Goal: Task Accomplishment & Management: Manage account settings

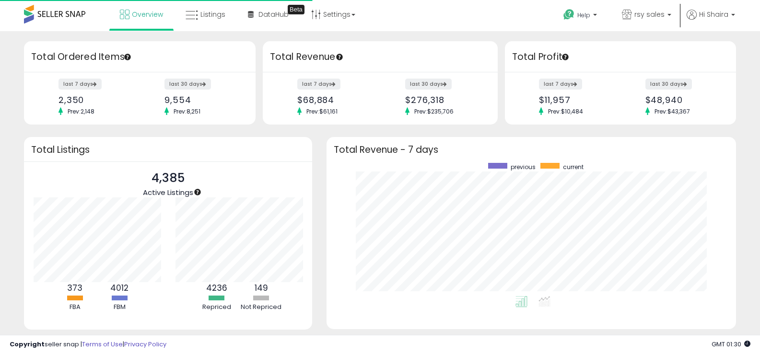
scroll to position [133, 390]
click at [195, 18] on icon at bounding box center [192, 15] width 12 height 12
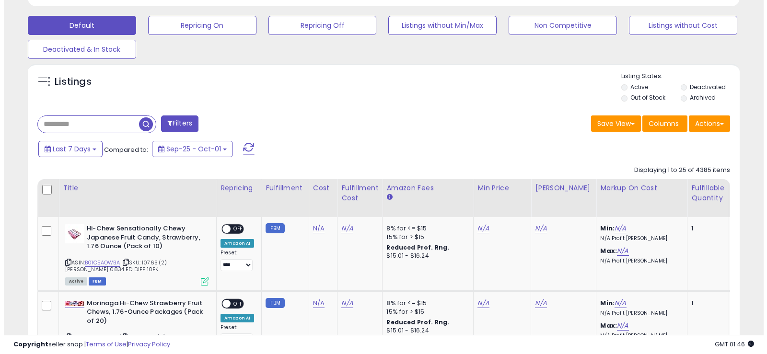
scroll to position [233, 0]
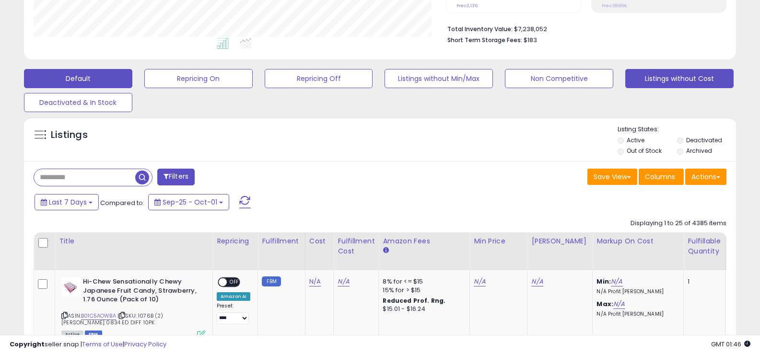
click at [696, 74] on button "Listings without Cost" at bounding box center [679, 78] width 108 height 19
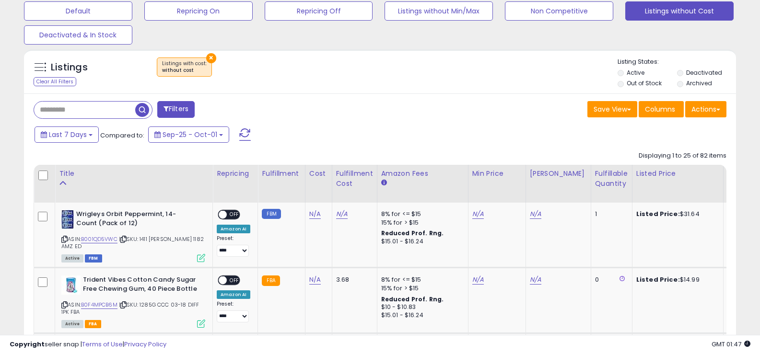
scroll to position [297, 0]
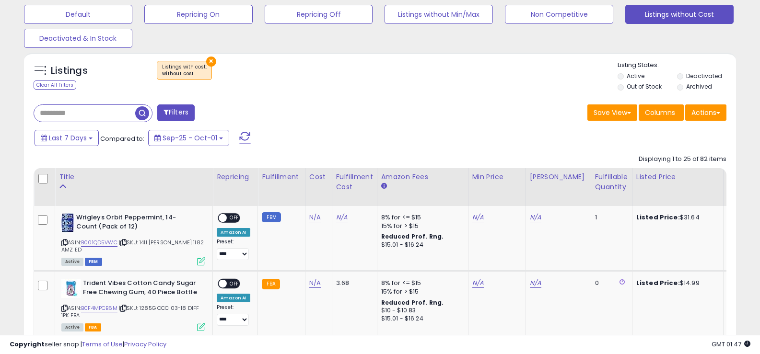
click at [378, 143] on div "Last 7 Days Compared to: Sep-25 - Oct-01" at bounding box center [292, 139] width 520 height 22
click at [402, 116] on div "Save View Save As New View Columns Actions Import" at bounding box center [557, 113] width 354 height 19
click at [389, 104] on div "Save View Save As New View Columns Actions Import" at bounding box center [557, 113] width 354 height 19
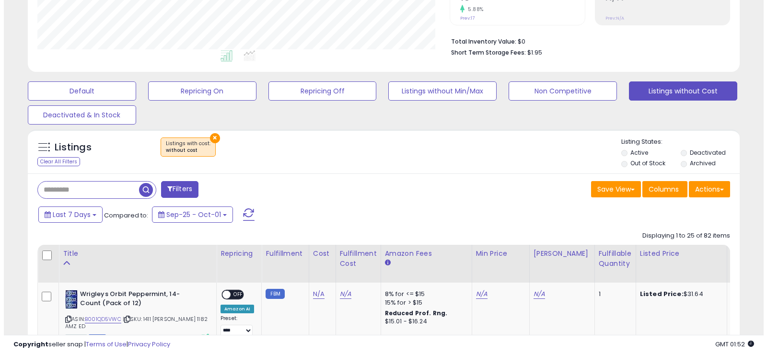
scroll to position [227, 0]
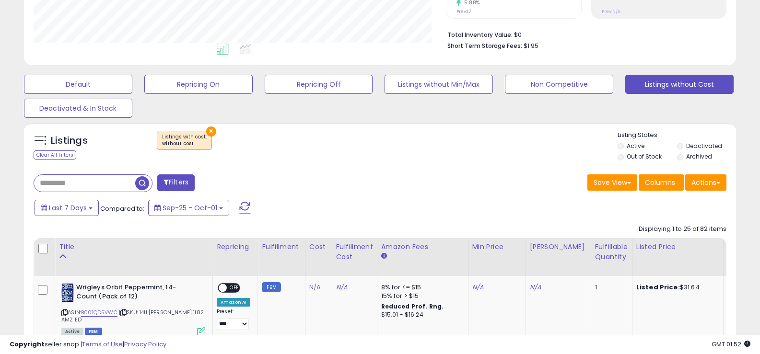
click at [92, 188] on input "text" at bounding box center [84, 183] width 101 height 17
paste input "********"
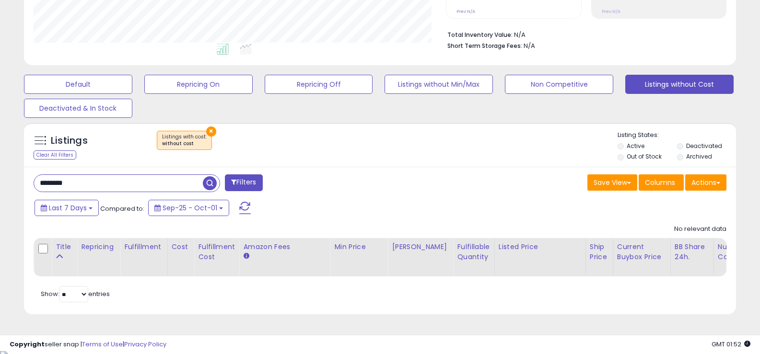
scroll to position [197, 413]
click at [366, 191] on div "******** Filters" at bounding box center [203, 183] width 354 height 19
drag, startPoint x: 103, startPoint y: 186, endPoint x: 4, endPoint y: 186, distance: 98.7
click at [4, 186] on div "**********" at bounding box center [380, 77] width 760 height 546
click at [81, 186] on input "********" at bounding box center [118, 183] width 169 height 17
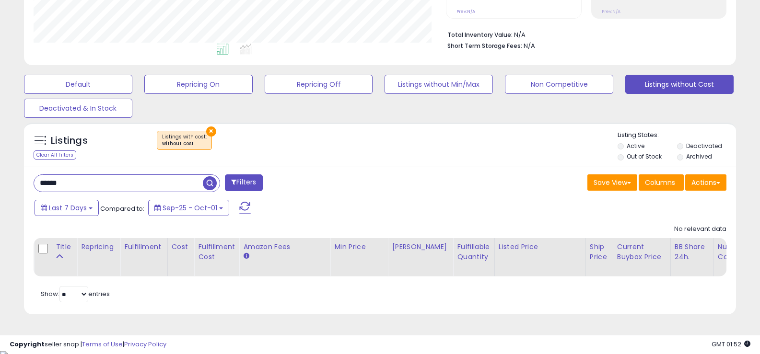
type input "******"
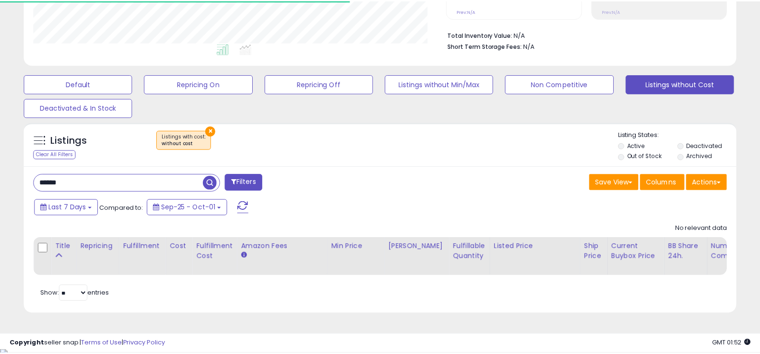
scroll to position [479157, 478942]
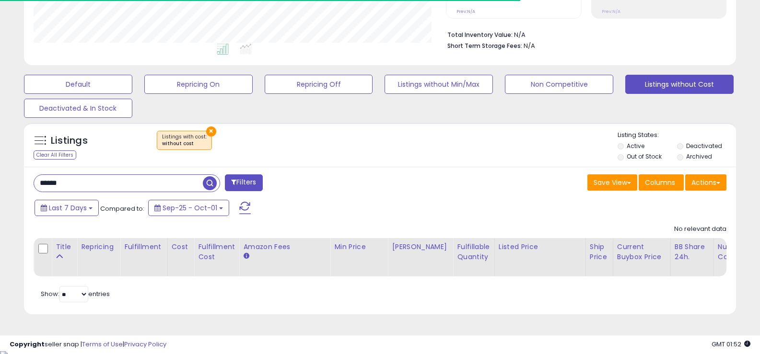
drag, startPoint x: 81, startPoint y: 187, endPoint x: 7, endPoint y: 188, distance: 73.8
click at [7, 188] on div "**********" at bounding box center [380, 70] width 750 height 513
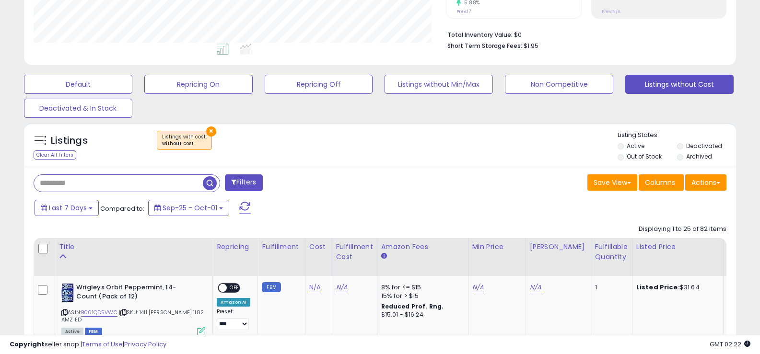
scroll to position [197, 413]
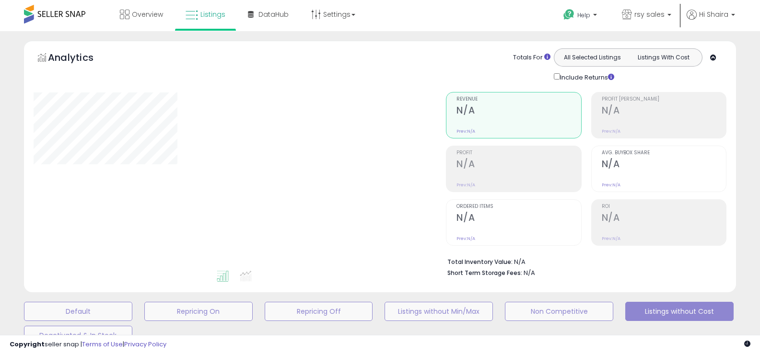
type input "********"
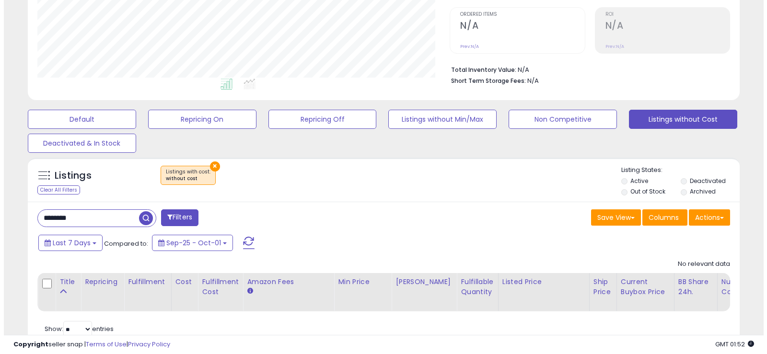
scroll to position [215, 0]
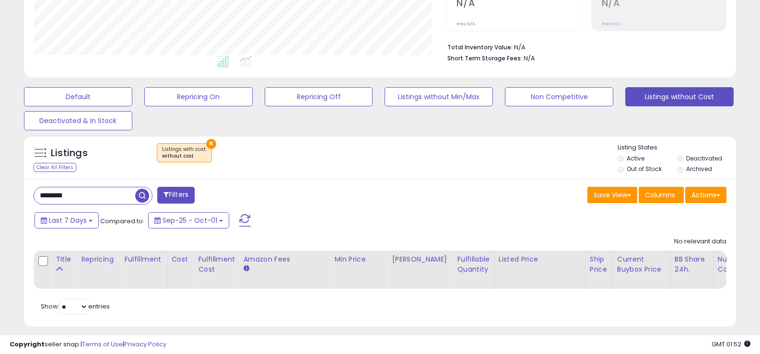
click at [211, 137] on div "Listings Clear All Filters × Listings with cost" at bounding box center [380, 157] width 712 height 44
click at [210, 143] on button "×" at bounding box center [211, 144] width 10 height 10
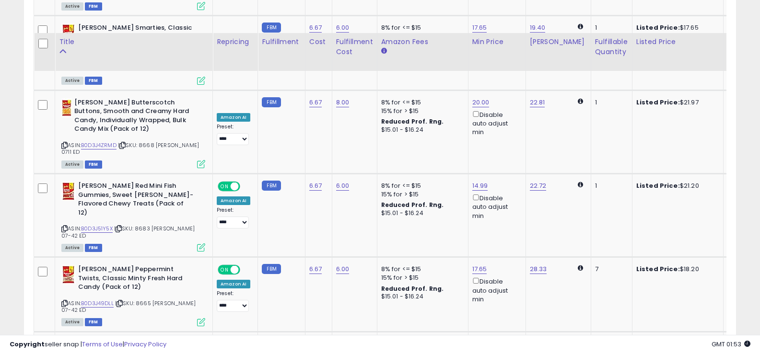
scroll to position [1961, 0]
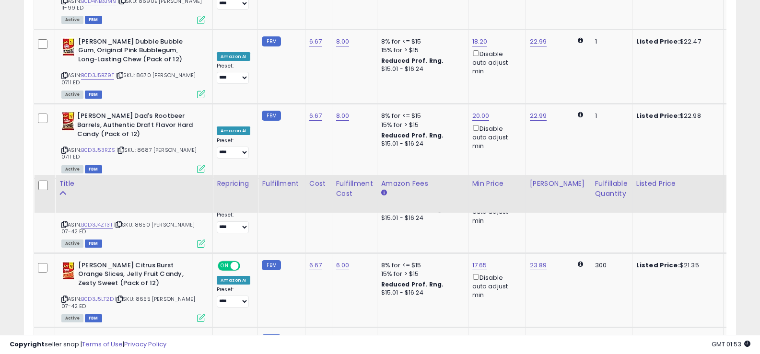
scroll to position [723, 0]
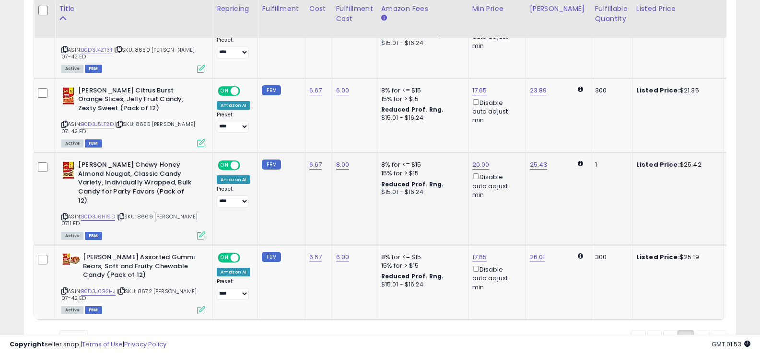
click at [146, 213] on span "| SKU: 8669 Jason 0711 ED" at bounding box center [129, 220] width 136 height 14
copy span "8669"
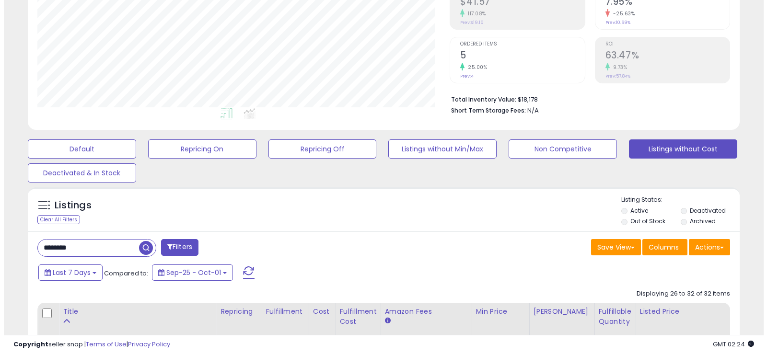
scroll to position [178, 0]
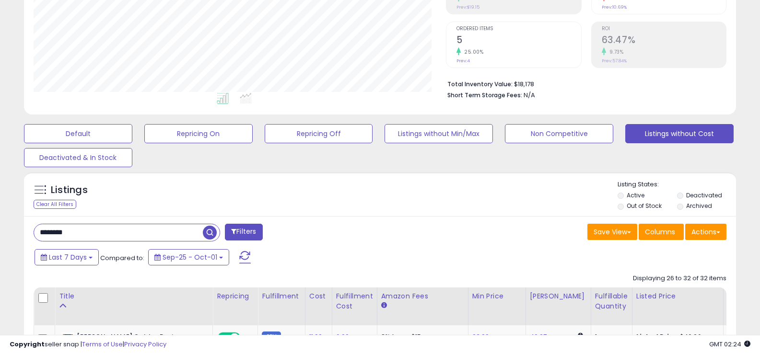
drag, startPoint x: 96, startPoint y: 230, endPoint x: 0, endPoint y: 231, distance: 96.4
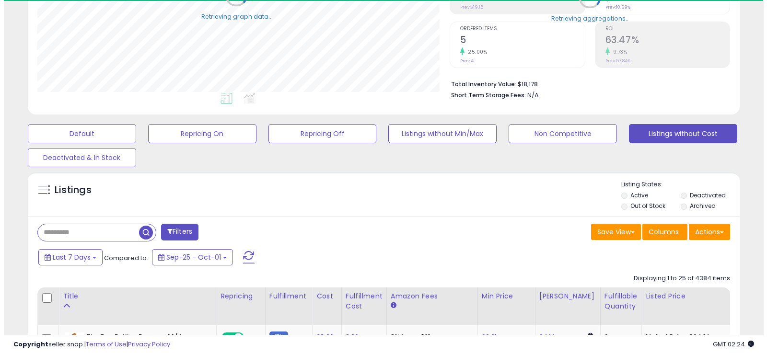
scroll to position [479157, 478942]
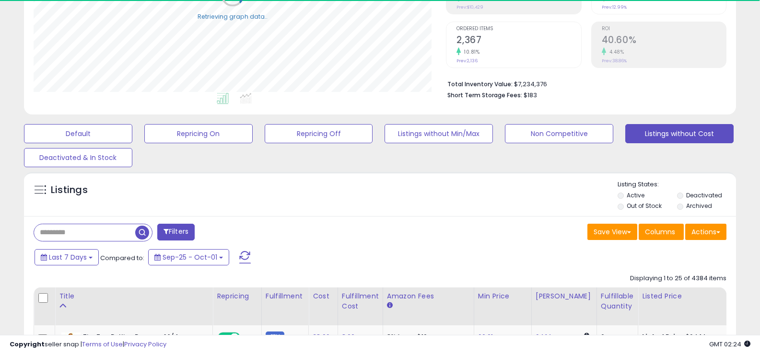
click at [89, 233] on input "text" at bounding box center [84, 232] width 101 height 17
paste input "******"
type input "******"
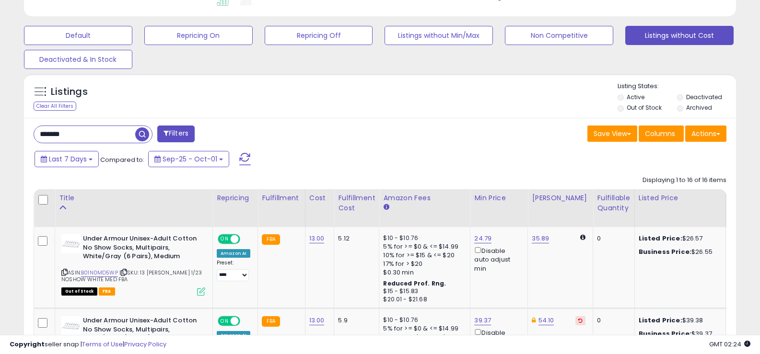
scroll to position [211, 0]
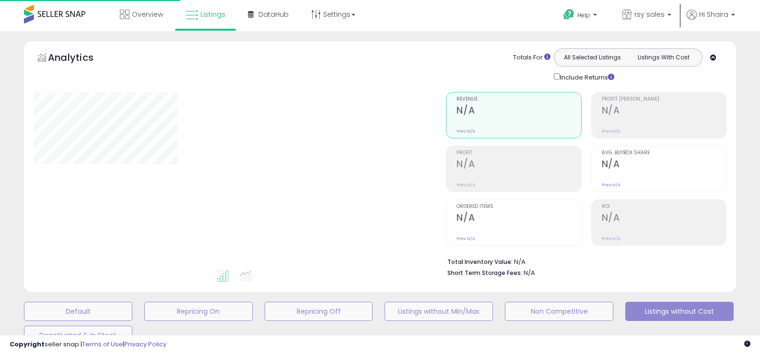
scroll to position [227, 0]
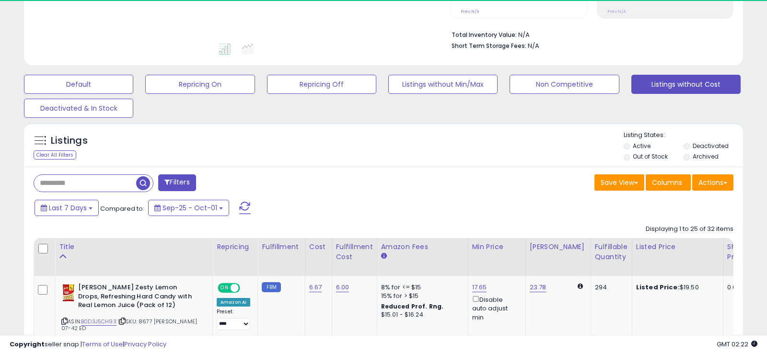
type input "********"
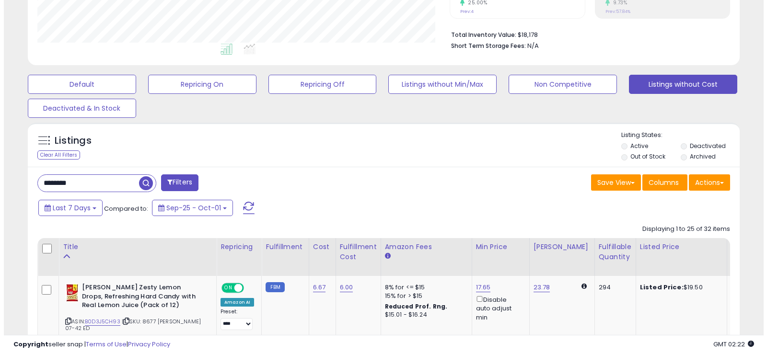
scroll to position [197, 413]
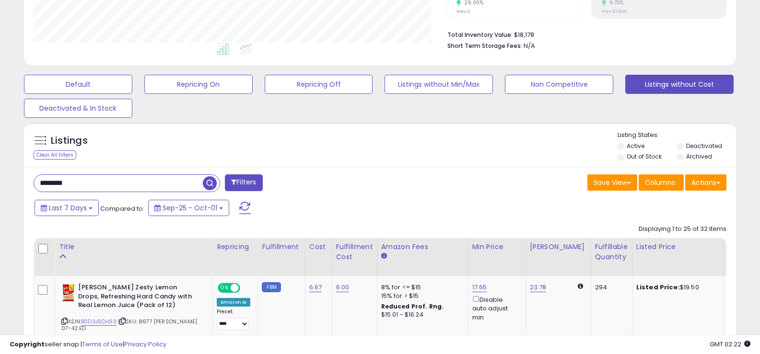
drag, startPoint x: 85, startPoint y: 184, endPoint x: 2, endPoint y: 185, distance: 82.5
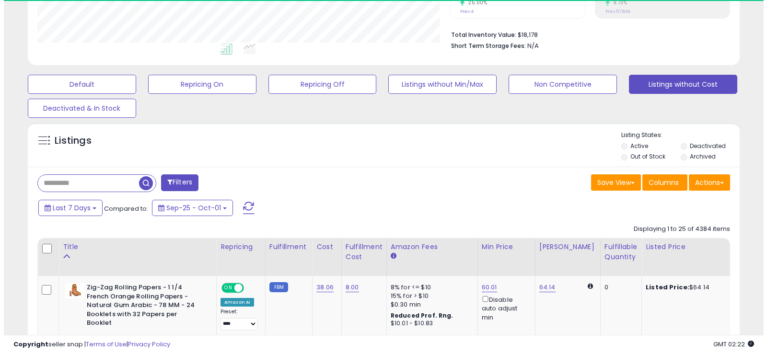
scroll to position [479157, 478942]
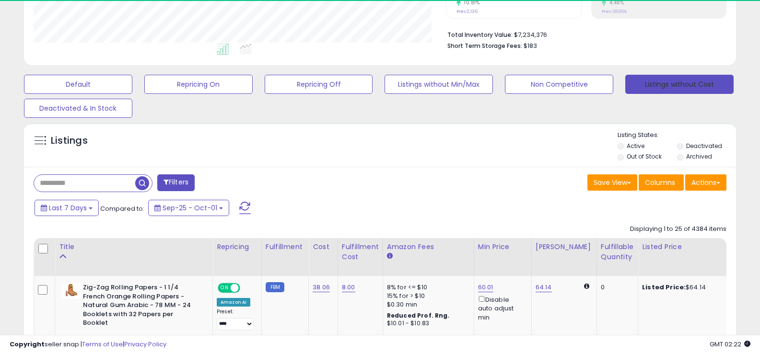
click at [665, 79] on button "Listings without Cost" at bounding box center [679, 84] width 108 height 19
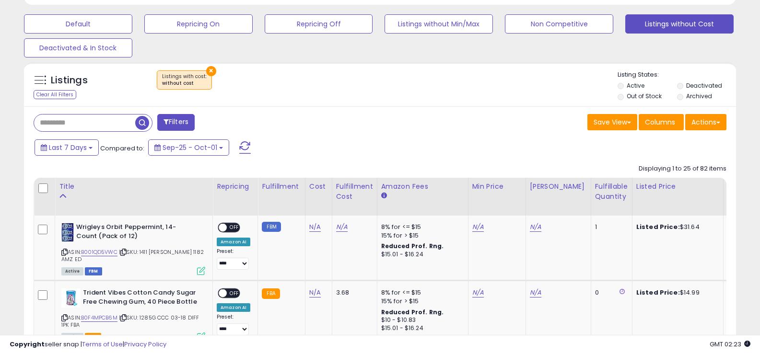
scroll to position [264, 0]
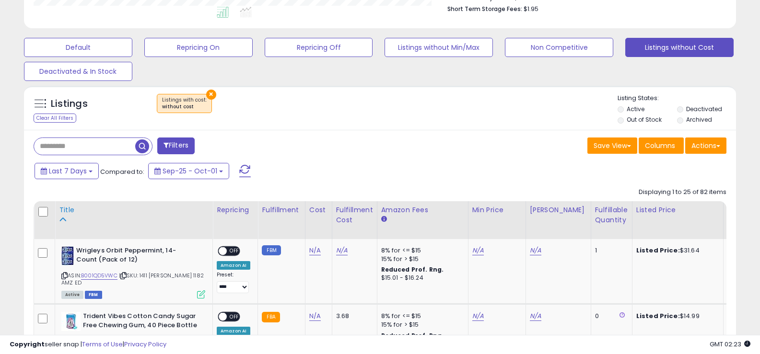
click at [63, 220] on icon at bounding box center [62, 219] width 7 height 7
click at [64, 210] on div "Title" at bounding box center [134, 210] width 150 height 10
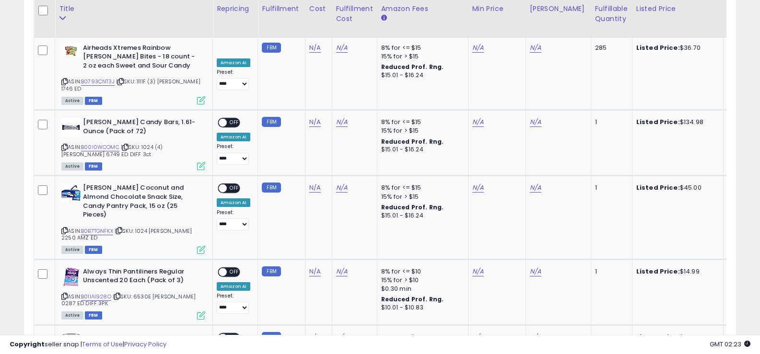
scroll to position [1086, 0]
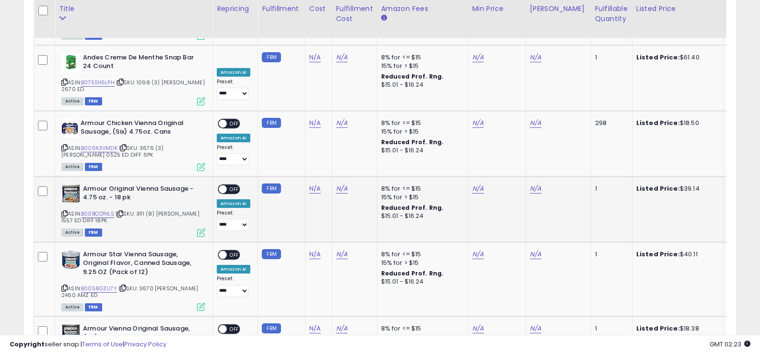
click at [145, 210] on span "| SKU: 3111 (8) Jason 1557 ED DIFF 18PK" at bounding box center [130, 217] width 138 height 14
copy span "3111"
click at [94, 185] on b "Armour Original Vienna Sausage - 4.75 oz. - 18 pk" at bounding box center [141, 195] width 116 height 20
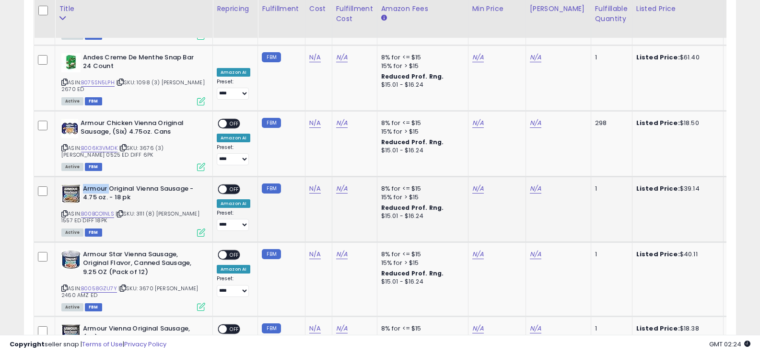
copy b "Armour"
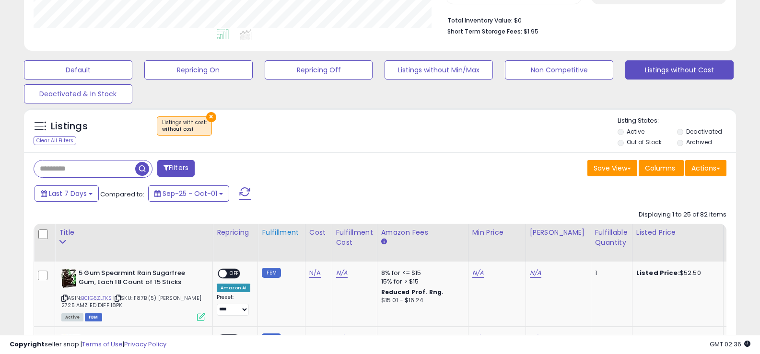
scroll to position [245, 0]
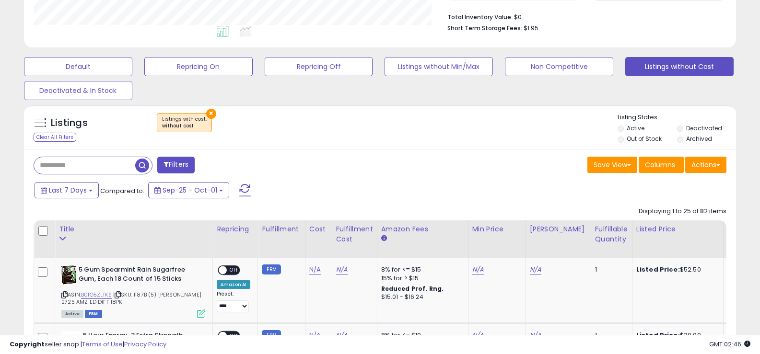
click at [107, 169] on input "text" at bounding box center [84, 165] width 101 height 17
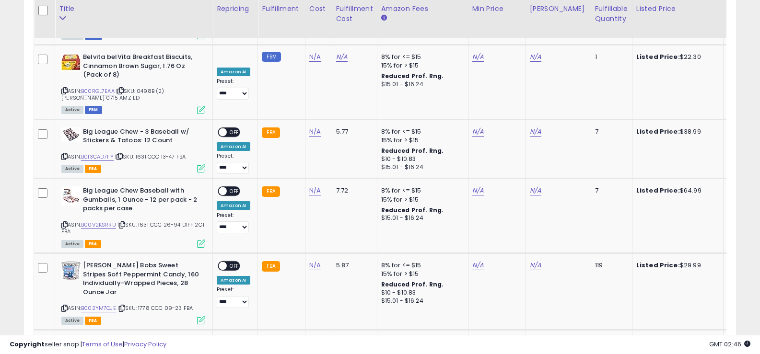
scroll to position [1913, 0]
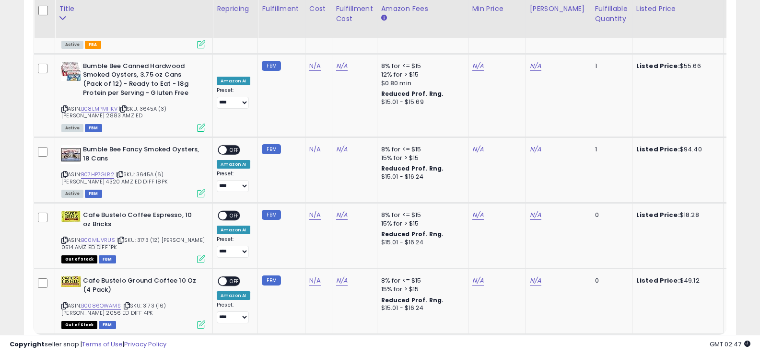
click at [653, 345] on link "2" at bounding box center [652, 353] width 16 height 16
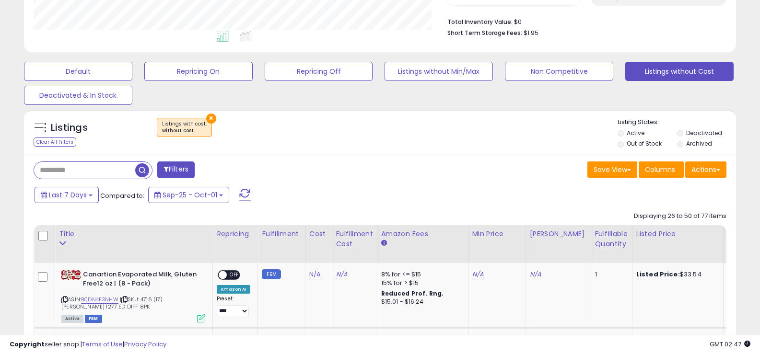
scroll to position [348, 0]
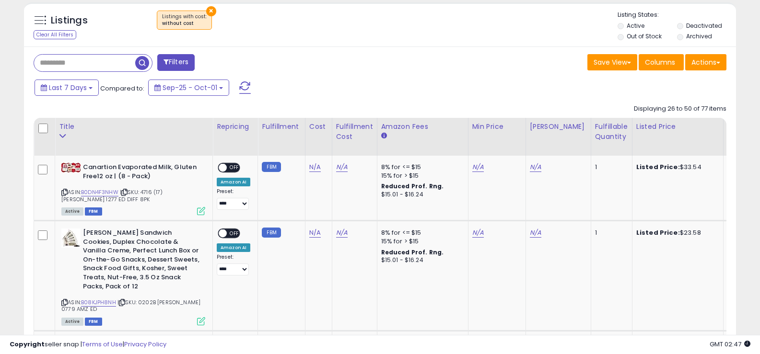
click at [388, 67] on div "Save View Save As New View Update Current View Columns Actions Import Export Vi…" at bounding box center [557, 63] width 354 height 19
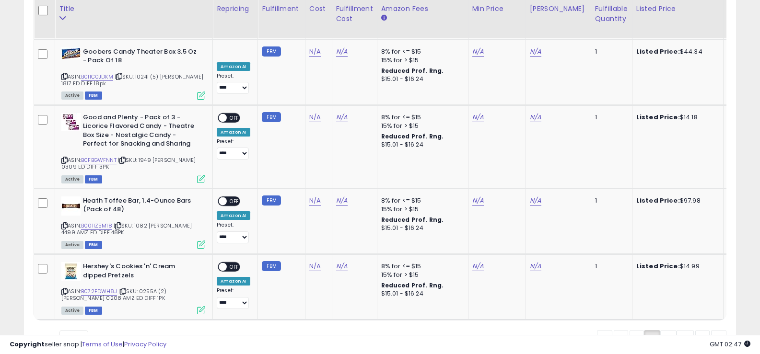
scroll to position [2085, 0]
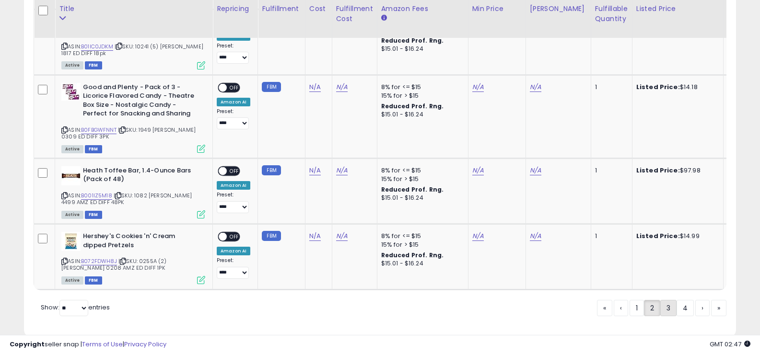
click at [670, 300] on link "3" at bounding box center [668, 308] width 16 height 16
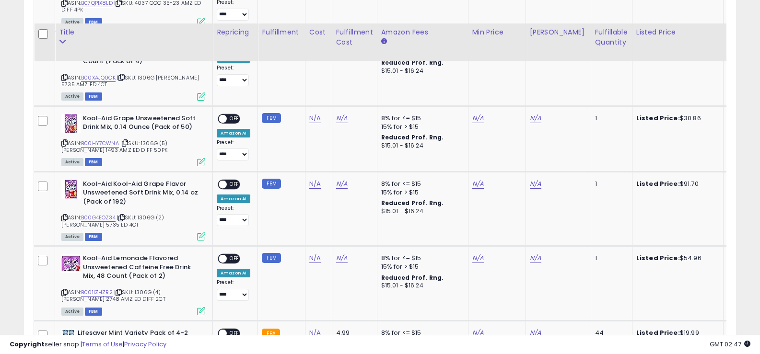
scroll to position [1105, 0]
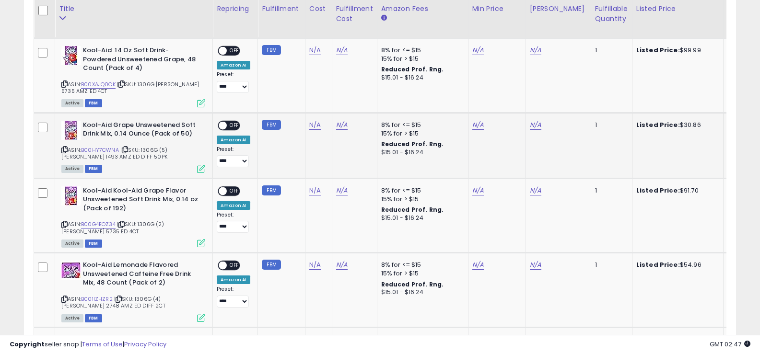
click at [154, 146] on span "| SKU: 1306G (5) Jason 1493 AMZ ED DIFF 50PK" at bounding box center [114, 153] width 106 height 14
copy span "1306G"
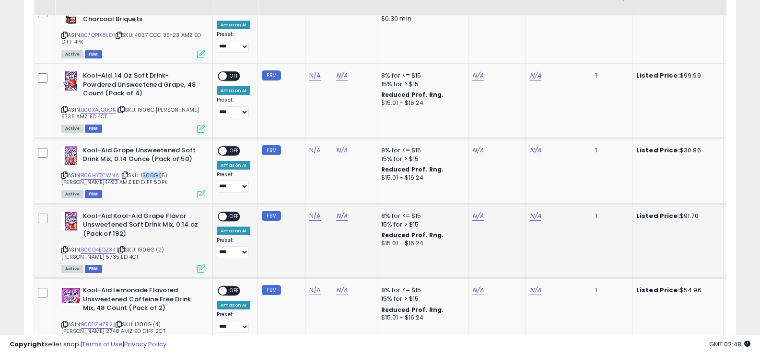
scroll to position [1057, 0]
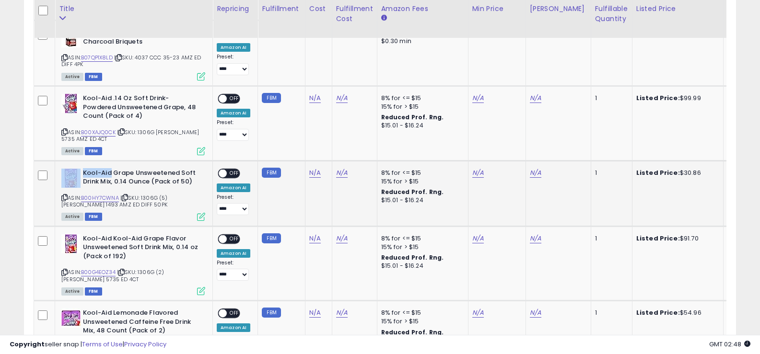
drag, startPoint x: 81, startPoint y: 165, endPoint x: 111, endPoint y: 163, distance: 30.7
click at [111, 169] on div "Kool-Aid Grape Unsweetened Soft Drink Mix, 0.14 Ounce (Pack of 50)" at bounding box center [133, 179] width 144 height 20
copy div "Kool-Aid"
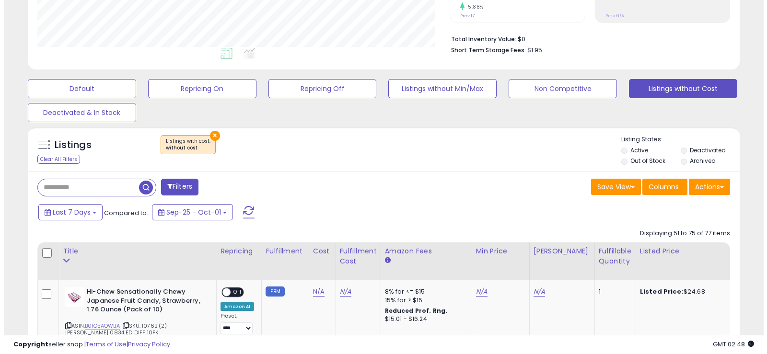
scroll to position [226, 0]
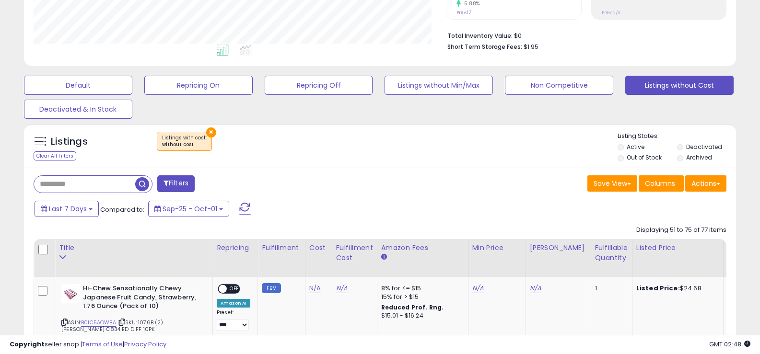
click at [69, 180] on input "text" at bounding box center [84, 184] width 101 height 17
paste input "********"
type input "********"
click at [209, 181] on span "button" at bounding box center [210, 184] width 14 height 14
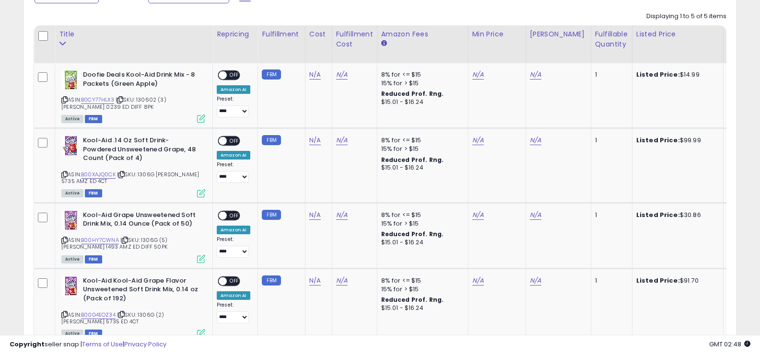
scroll to position [441, 0]
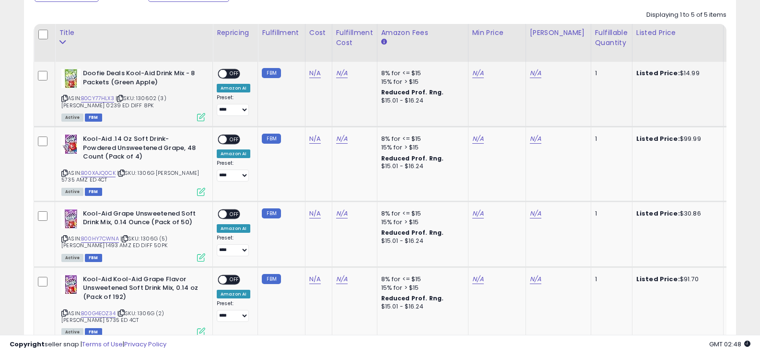
click at [151, 99] on span "| SKU: 130602 (3) Jason 0239 ED DIFF 8PK" at bounding box center [113, 101] width 105 height 14
copy span "130602"
click at [149, 171] on span "| SKU: 1306G Jason 5735 AMZ ED 4CT" at bounding box center [130, 176] width 138 height 14
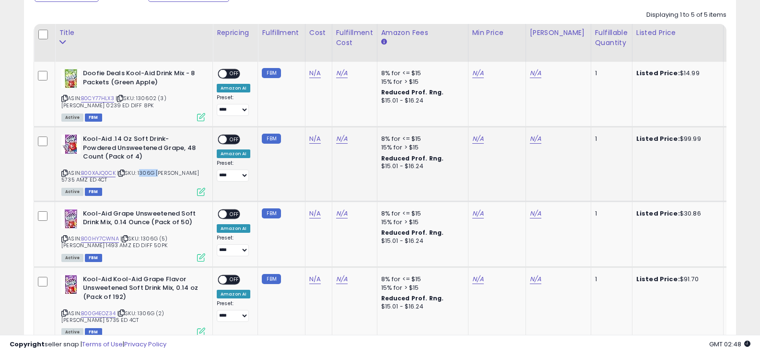
copy span "1306G"
click at [150, 239] on span "| SKU: 1306G (5) Jason 1493 AMZ ED DIFF 50PK" at bounding box center [114, 242] width 106 height 14
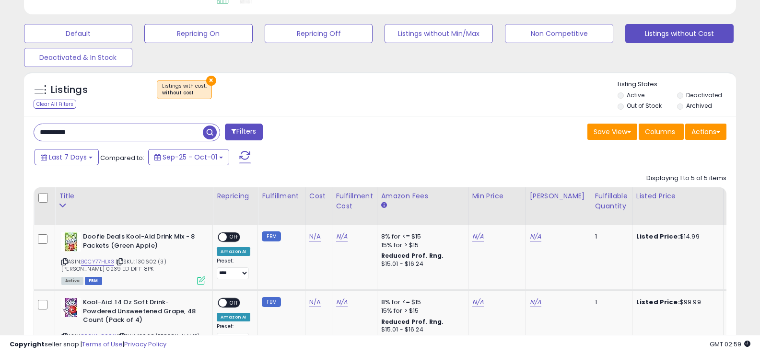
scroll to position [291, 0]
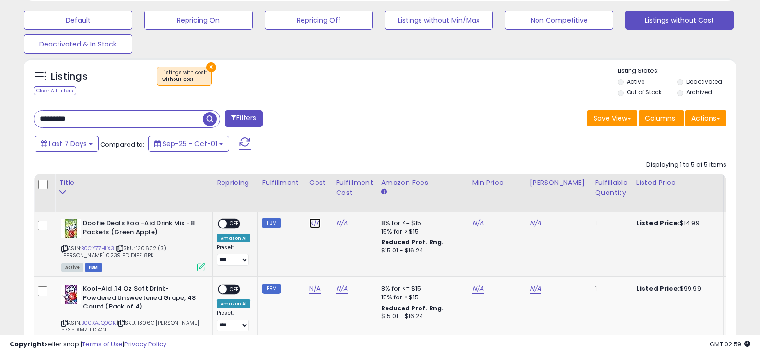
click at [310, 224] on link "N/A" at bounding box center [315, 224] width 12 height 10
type input "****"
click button "submit" at bounding box center [340, 199] width 16 height 14
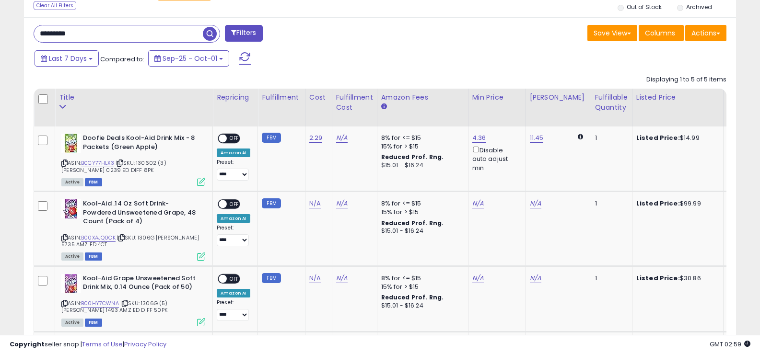
scroll to position [425, 0]
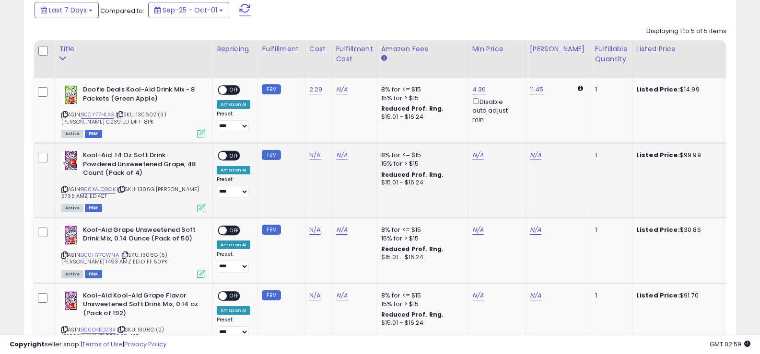
click at [63, 187] on icon at bounding box center [64, 189] width 6 height 5
click at [310, 156] on link "N/A" at bounding box center [315, 156] width 12 height 10
type input "*****"
click button "submit" at bounding box center [340, 131] width 16 height 14
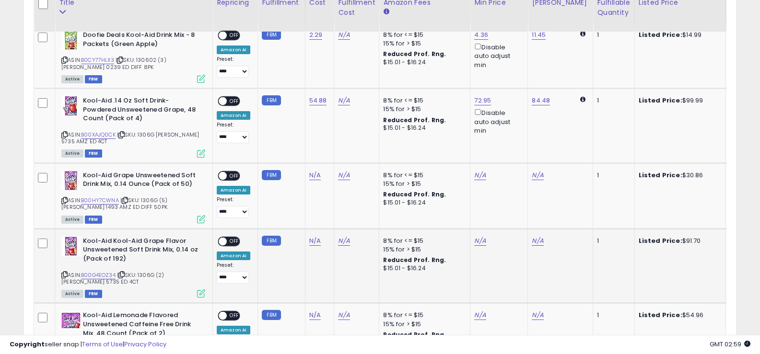
scroll to position [473, 0]
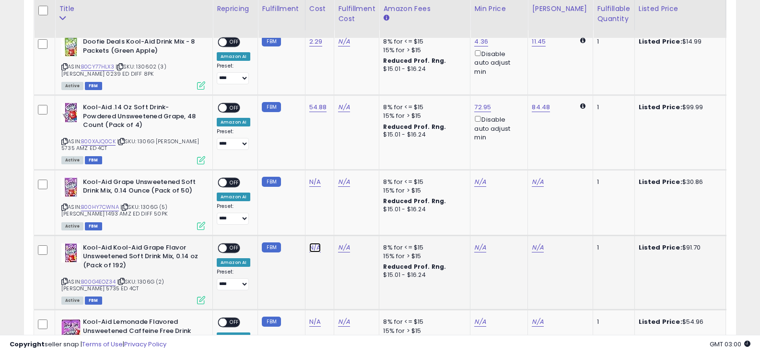
click at [310, 247] on link "N/A" at bounding box center [315, 248] width 12 height 10
type input "*****"
click button "submit" at bounding box center [340, 223] width 16 height 14
click at [64, 205] on icon at bounding box center [64, 207] width 6 height 5
click at [316, 180] on link "N/A" at bounding box center [315, 182] width 12 height 10
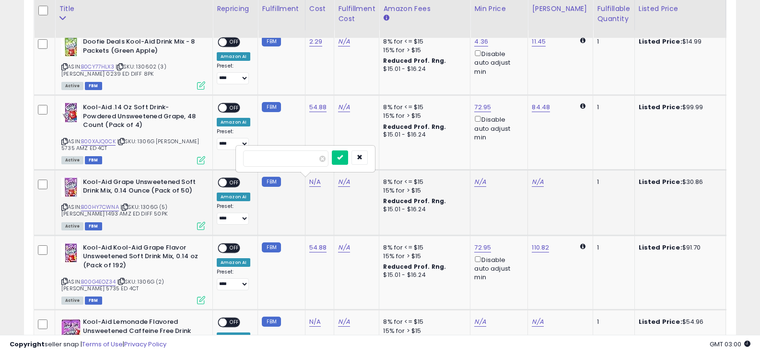
type input "*****"
click button "submit" at bounding box center [340, 158] width 16 height 14
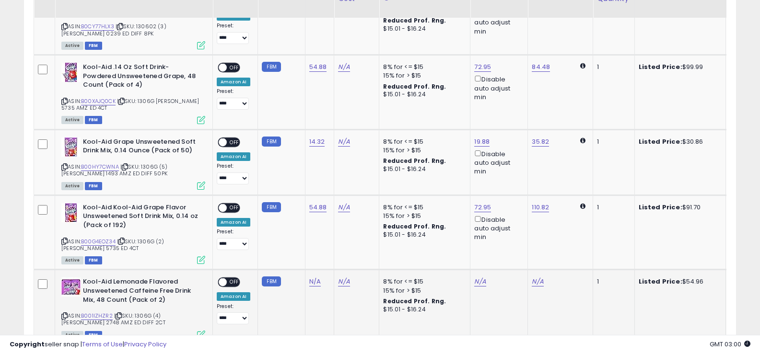
scroll to position [521, 0]
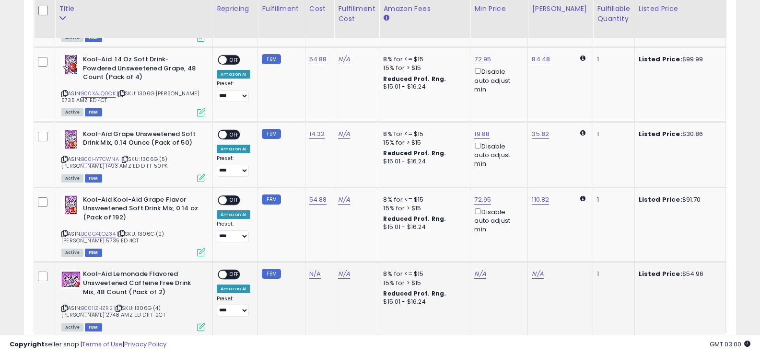
click at [63, 308] on icon at bounding box center [64, 308] width 6 height 5
click at [313, 278] on link "N/A" at bounding box center [315, 274] width 12 height 10
type input "*****"
click button "submit" at bounding box center [340, 250] width 16 height 14
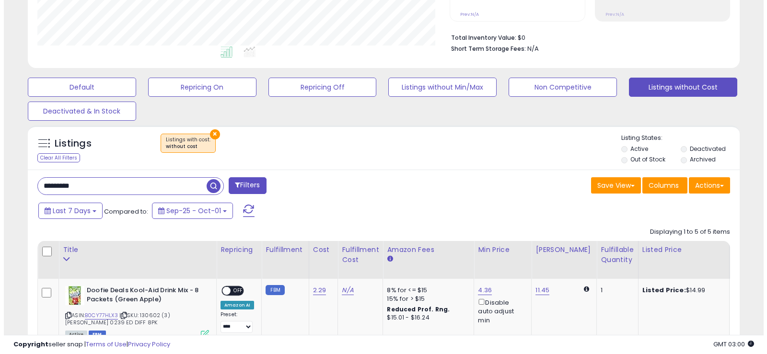
scroll to position [207, 0]
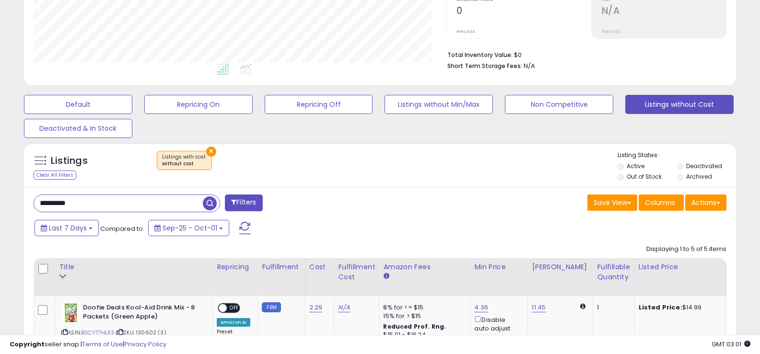
click at [92, 206] on input "********" at bounding box center [118, 203] width 169 height 17
click at [208, 203] on span "button" at bounding box center [210, 204] width 14 height 14
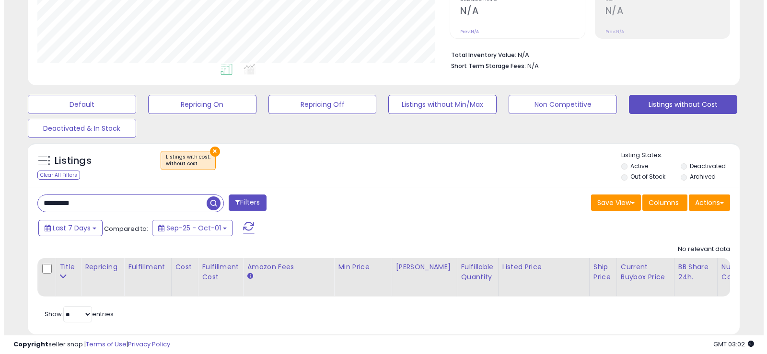
scroll to position [197, 413]
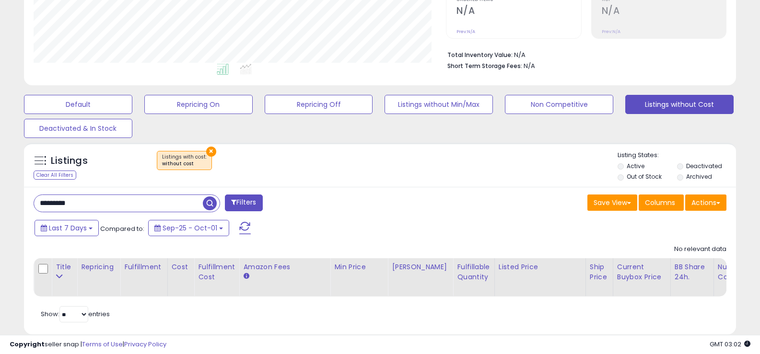
drag, startPoint x: 80, startPoint y: 207, endPoint x: 0, endPoint y: 206, distance: 80.1
click at [0, 206] on div "**********" at bounding box center [380, 97] width 760 height 546
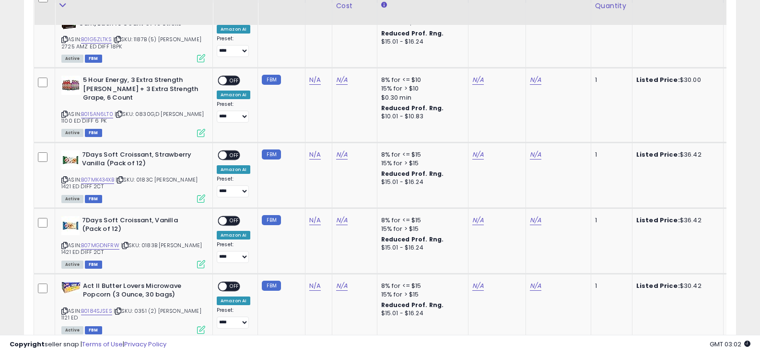
scroll to position [488, 0]
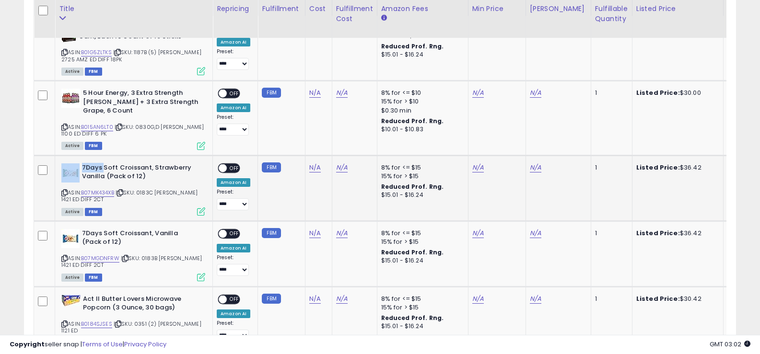
copy div "7Days"
drag, startPoint x: 80, startPoint y: 169, endPoint x: 104, endPoint y: 167, distance: 23.6
click at [104, 167] on div "7Days Soft Croissant, Strawberry Vanilla (Pack of 12)" at bounding box center [133, 173] width 144 height 20
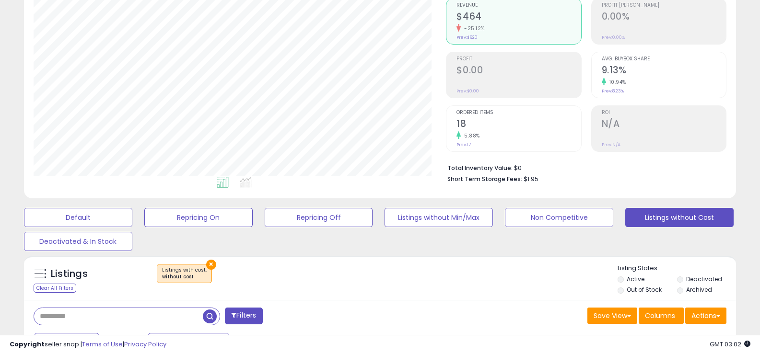
scroll to position [258, 0]
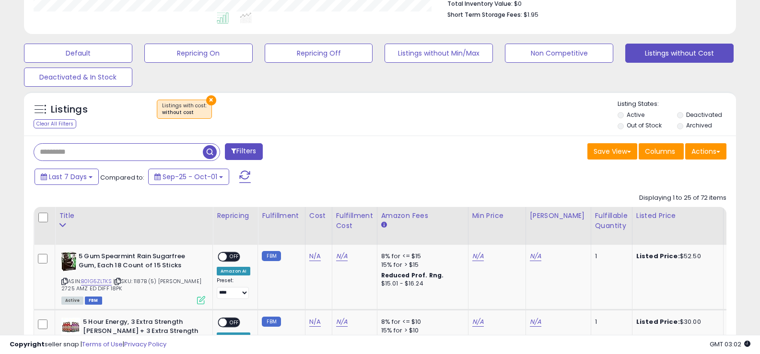
click at [49, 154] on input "text" at bounding box center [118, 152] width 169 height 17
paste input "*****"
type input "*****"
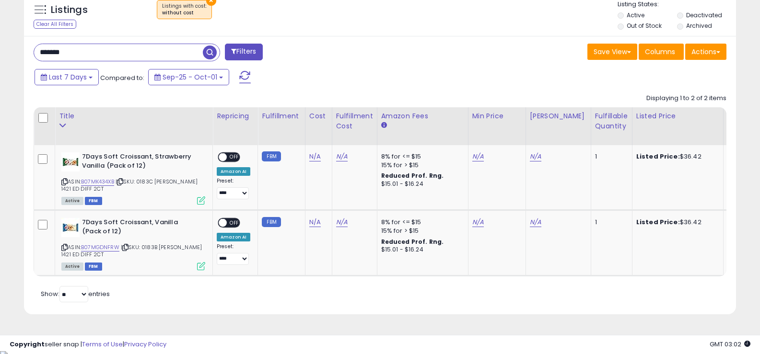
scroll to position [361, 0]
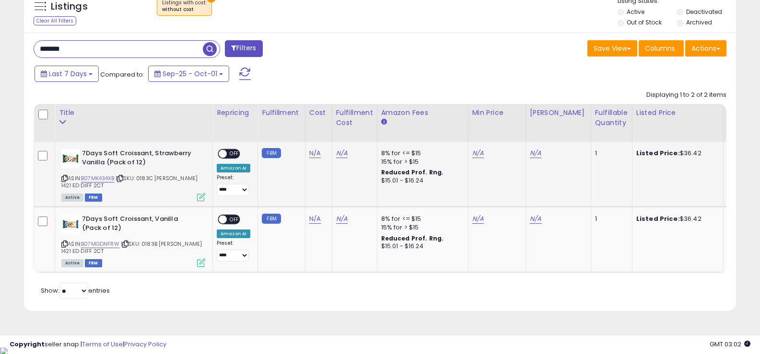
click at [150, 179] on span "| SKU: 0183C Jason 1421 ED DIFF 2CT" at bounding box center [129, 181] width 136 height 14
copy span "0183C"
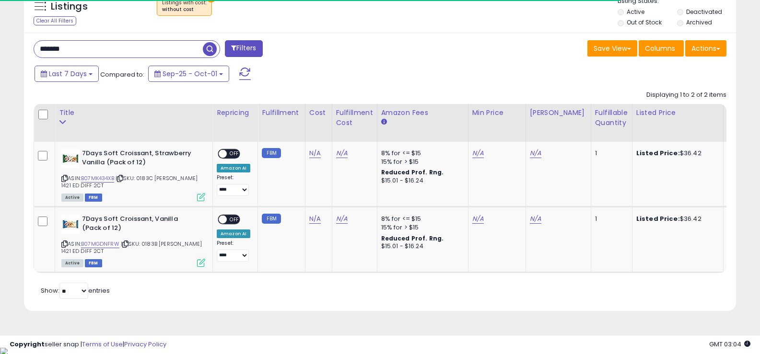
drag, startPoint x: 83, startPoint y: 50, endPoint x: 9, endPoint y: 48, distance: 73.8
click at [9, 48] on div "**********" at bounding box center [380, 1] width 750 height 644
paste input "*****"
type input "****"
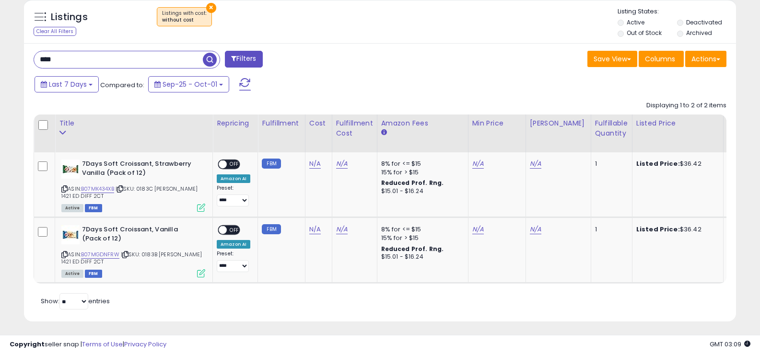
scroll to position [202, 0]
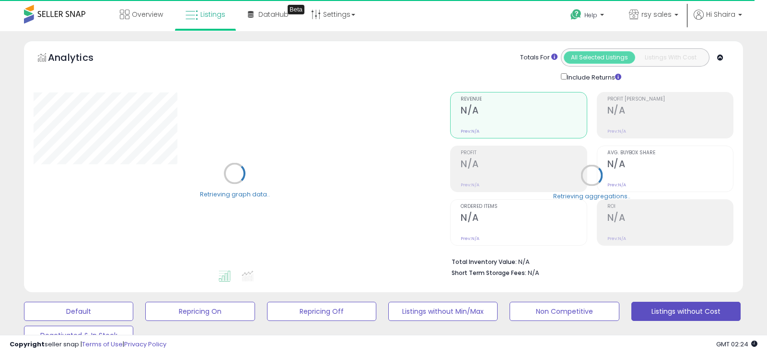
type input "******"
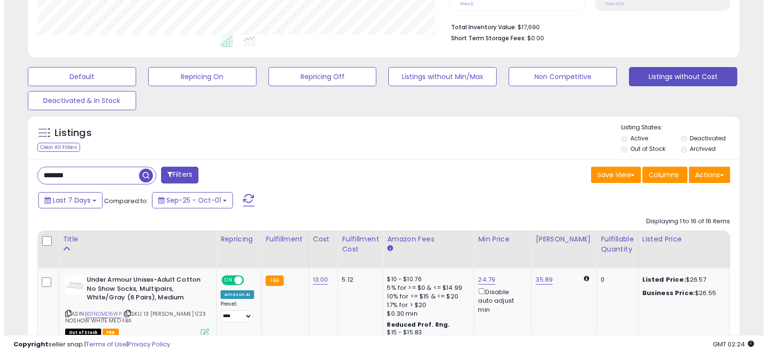
scroll to position [218, 0]
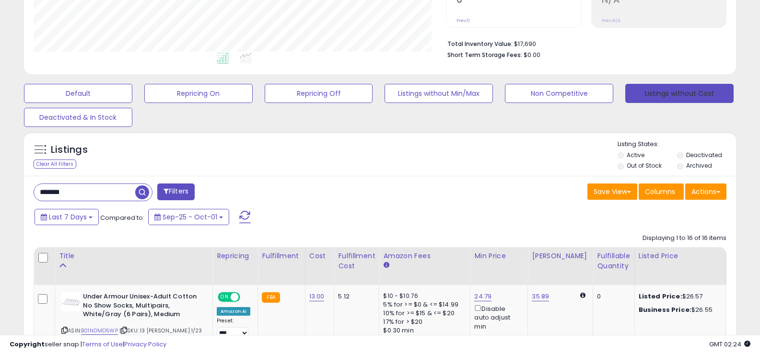
click at [669, 95] on button "Listings without Cost" at bounding box center [679, 93] width 108 height 19
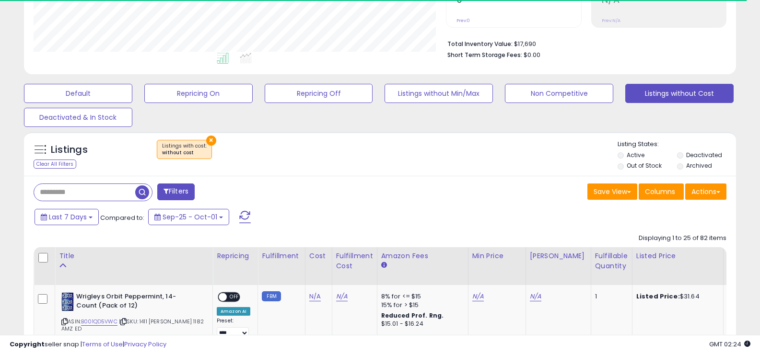
scroll to position [479157, 478942]
click at [76, 198] on input "text" at bounding box center [84, 192] width 101 height 17
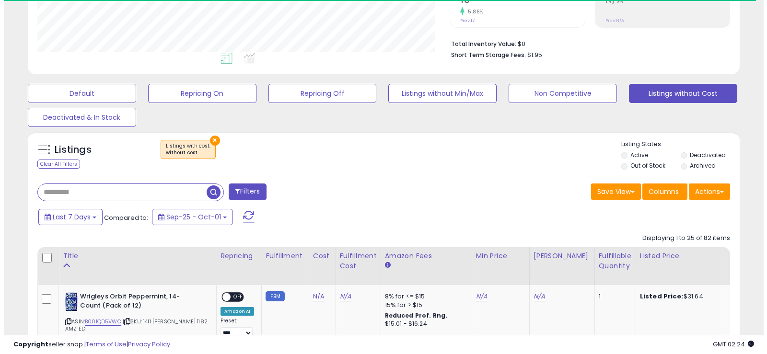
scroll to position [197, 413]
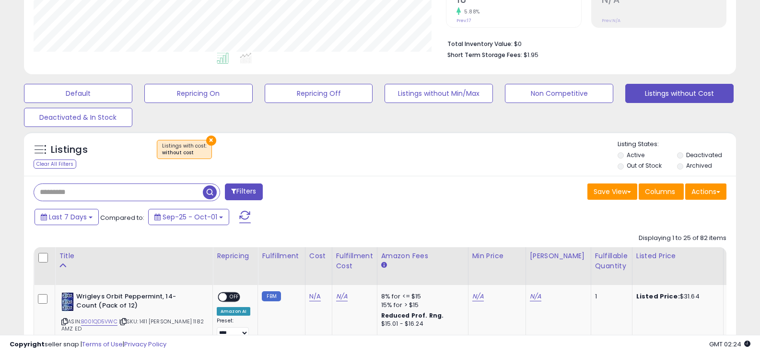
paste input "******"
type input "******"
click at [204, 188] on span "button" at bounding box center [210, 193] width 14 height 14
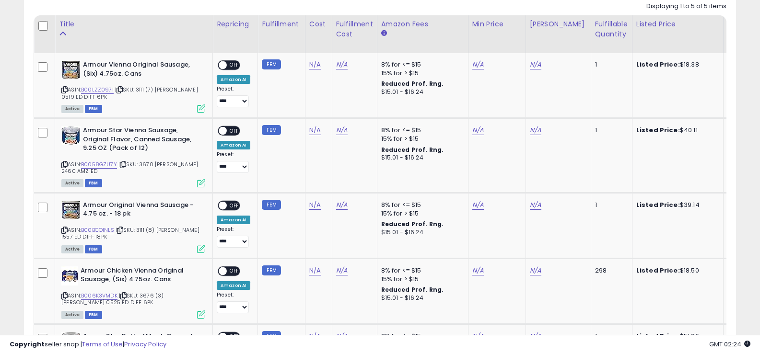
scroll to position [449, 0]
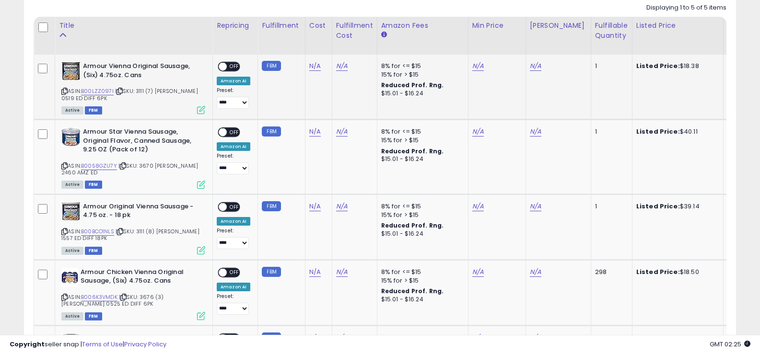
click at [139, 91] on span "| SKU: 3111 (7) [PERSON_NAME] 0519 ED DIFF 6PK" at bounding box center [129, 94] width 137 height 14
copy span "3111"
click at [146, 165] on span "| SKU: 3670 [PERSON_NAME] 2460 AMZ ED" at bounding box center [129, 169] width 137 height 14
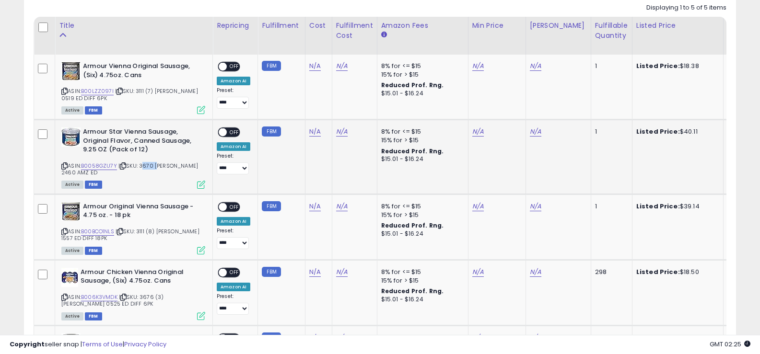
copy span "3670"
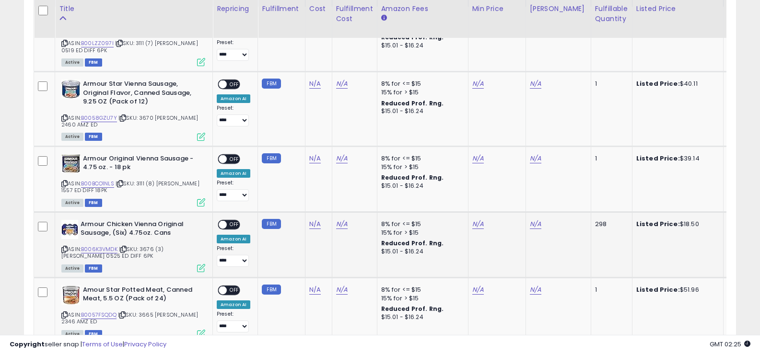
click at [147, 248] on span "| SKU: 3676 (3) Jason 0525 ED DIFF 6PK" at bounding box center [112, 252] width 102 height 14
copy span "3676"
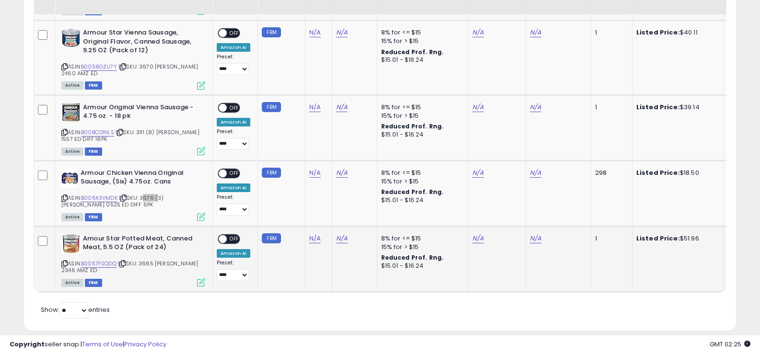
scroll to position [520, 0]
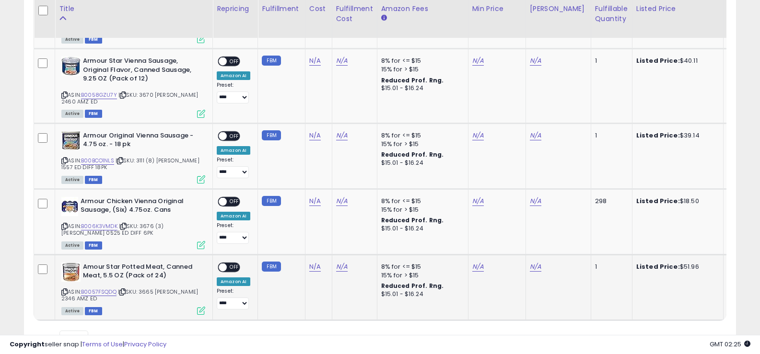
click at [147, 292] on span "| SKU: 3665 Jason 2346 AMZ ED" at bounding box center [129, 295] width 137 height 14
copy span "3665"
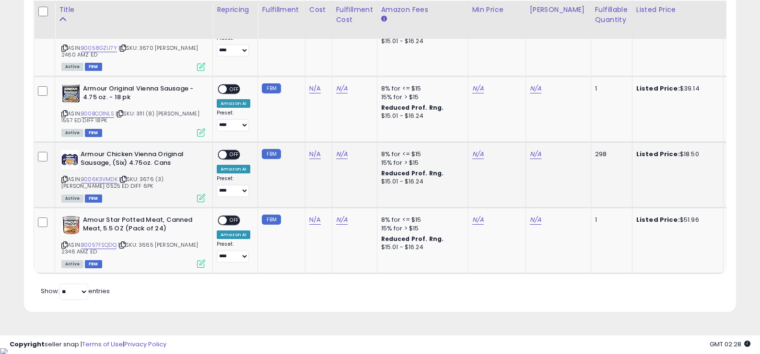
scroll to position [568, 0]
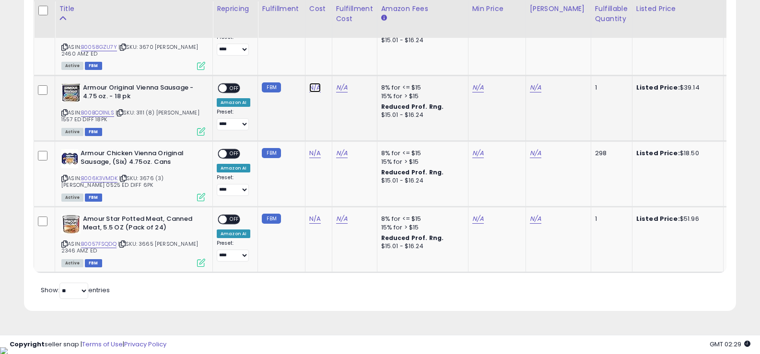
click at [314, 88] on link "N/A" at bounding box center [315, 88] width 12 height 10
type input "*****"
click button "submit" at bounding box center [340, 63] width 16 height 14
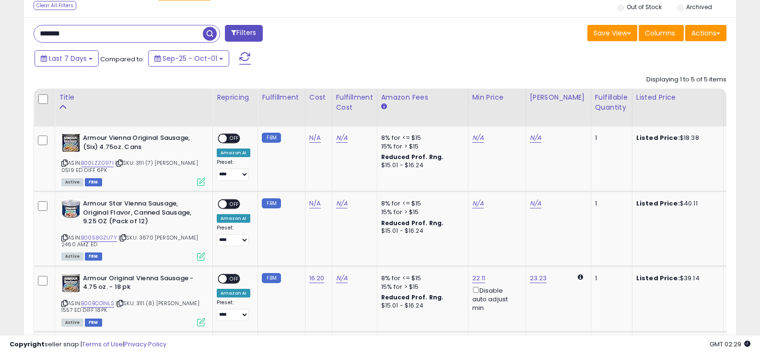
scroll to position [356, 0]
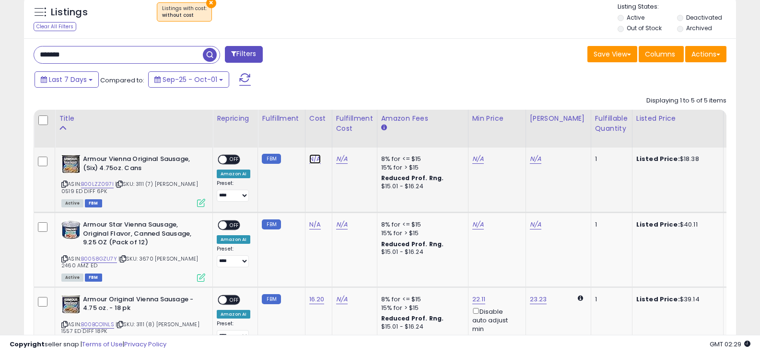
click at [312, 160] on link "N/A" at bounding box center [315, 159] width 12 height 10
type input "****"
click button "submit" at bounding box center [340, 135] width 16 height 14
click at [361, 77] on div "Last 7 Days Compared to: Sep-25 - Oct-01" at bounding box center [292, 81] width 520 height 22
click at [93, 52] on input "******" at bounding box center [118, 54] width 169 height 17
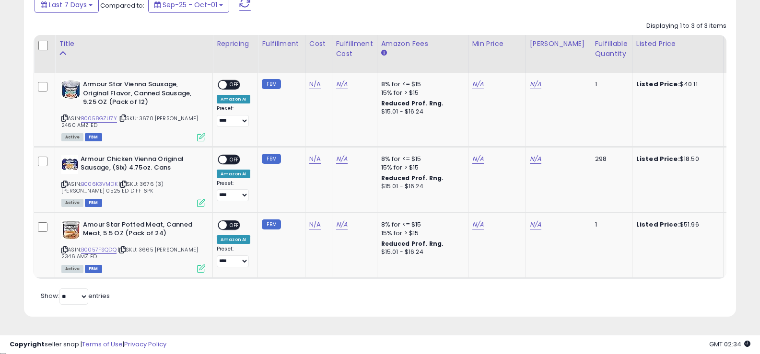
scroll to position [434, 0]
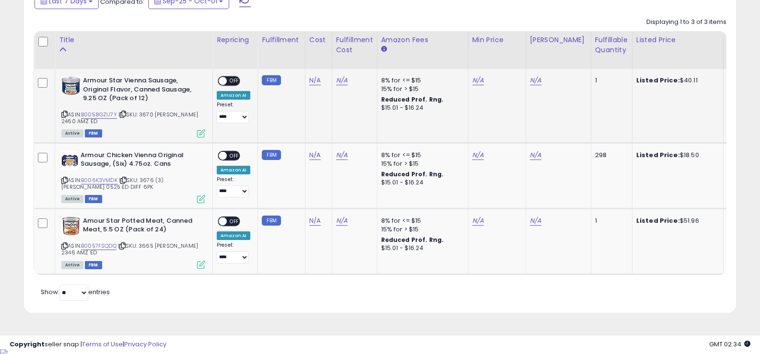
click at [175, 115] on span "| SKU: 3670 Jason 2460 AMZ ED" at bounding box center [129, 118] width 137 height 14
click at [147, 114] on span "| SKU: 3670 Jason 2460 AMZ ED" at bounding box center [129, 118] width 137 height 14
copy span "3670"
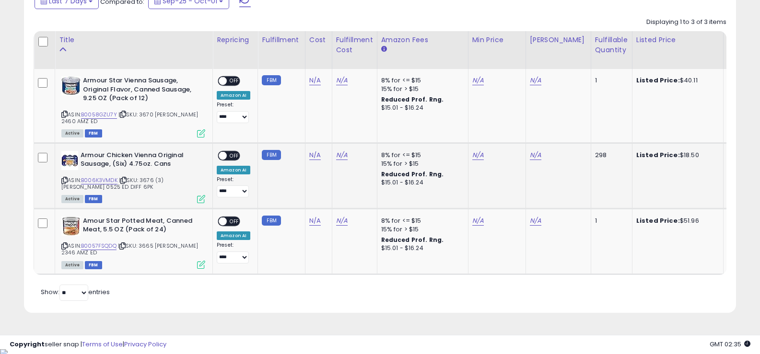
click at [150, 178] on span "| SKU: 3676 (3) Jason 0525 ED DIFF 6PK" at bounding box center [112, 183] width 102 height 14
copy span "3676"
click at [143, 245] on span "| SKU: 3665 Jason 2346 AMZ ED" at bounding box center [129, 249] width 137 height 14
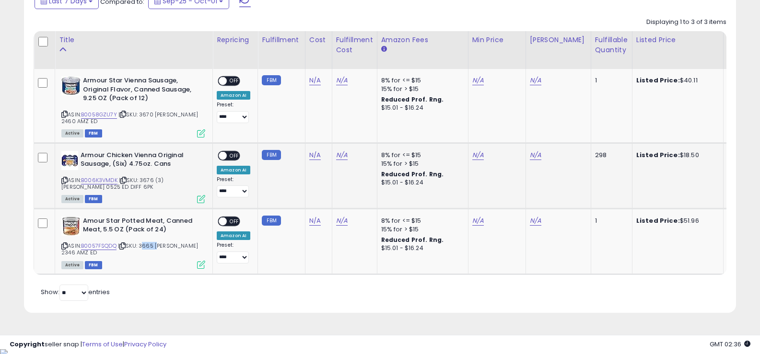
copy span "3665"
click at [148, 114] on span "| SKU: 3670 Jason 2460 AMZ ED" at bounding box center [129, 118] width 137 height 14
copy span "3670"
click at [99, 116] on link "B0058GZU7Y" at bounding box center [99, 115] width 36 height 8
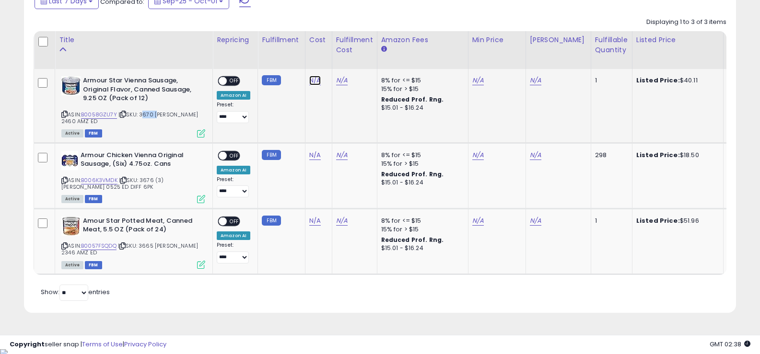
click at [309, 79] on link "N/A" at bounding box center [315, 81] width 12 height 10
type input "*****"
click button "submit" at bounding box center [340, 56] width 16 height 14
click at [246, 303] on div "Retrieving listings data.. Displaying 1 to 3 of 3 items Title Repricing" at bounding box center [380, 158] width 693 height 290
click at [147, 178] on span "| SKU: 3676 (3) Jason 0525 ED DIFF 6PK" at bounding box center [112, 183] width 102 height 14
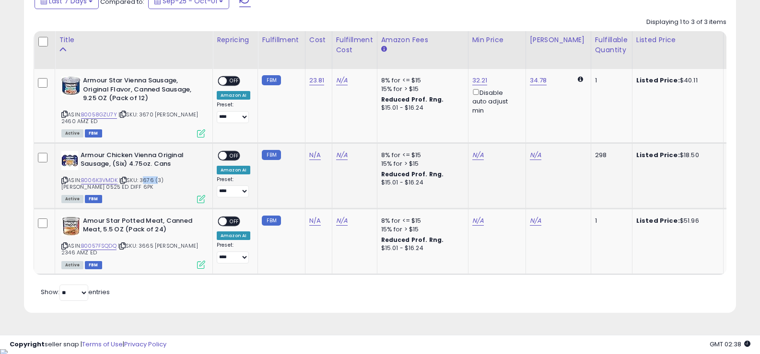
click at [147, 178] on span "| SKU: 3676 (3) Jason 0525 ED DIFF 6PK" at bounding box center [112, 183] width 102 height 14
copy span "3676"
click at [110, 179] on link "B006K3VMDK" at bounding box center [99, 180] width 36 height 8
click at [311, 153] on link "N/A" at bounding box center [315, 156] width 12 height 10
type input "****"
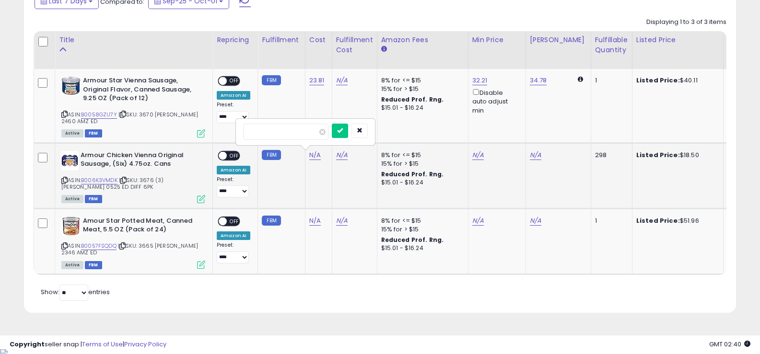
click button "submit" at bounding box center [340, 131] width 16 height 14
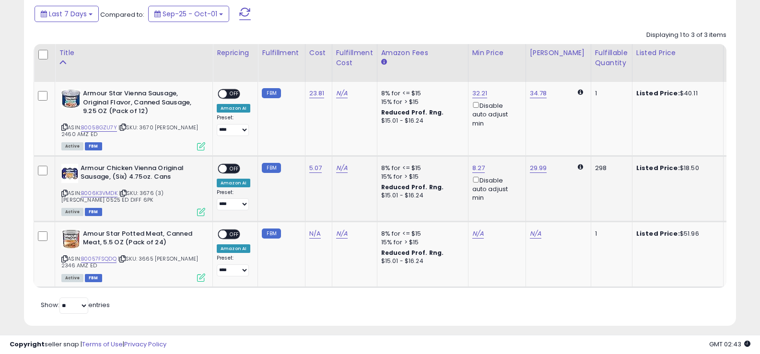
scroll to position [436, 0]
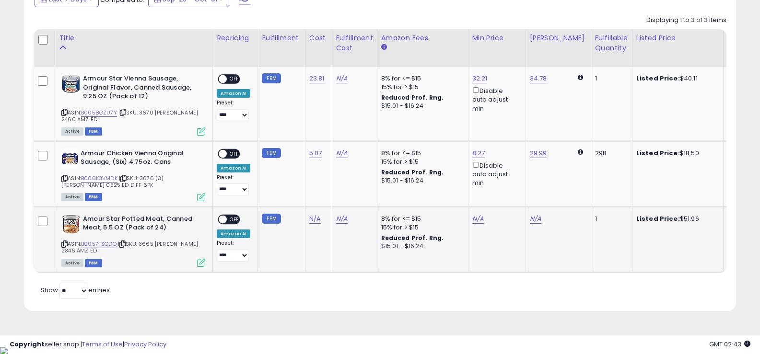
click at [151, 245] on span "| SKU: 3665 Jason 2346 AMZ ED" at bounding box center [129, 247] width 137 height 14
copy span "3665"
click at [310, 217] on link "N/A" at bounding box center [315, 219] width 12 height 10
type input "*****"
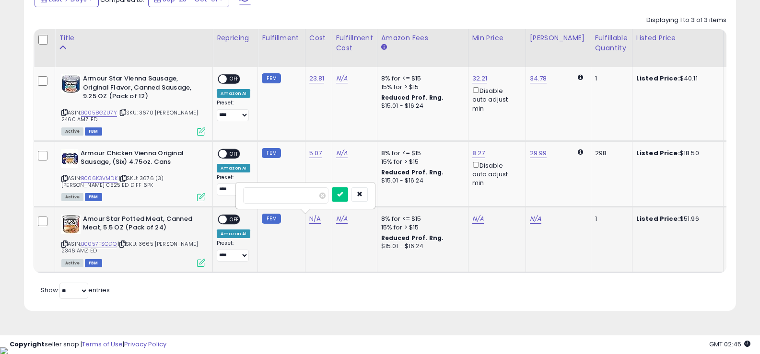
click button "submit" at bounding box center [340, 194] width 16 height 14
click at [274, 298] on div "Retrieving listings data.. Displaying 1 to 3 of 3 items Title Repricing" at bounding box center [380, 156] width 693 height 290
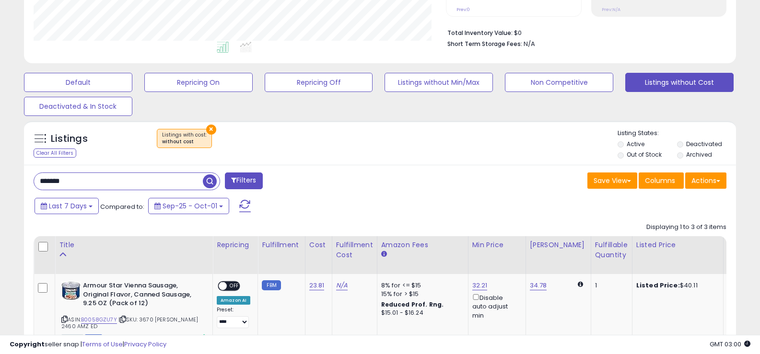
scroll to position [221, 0]
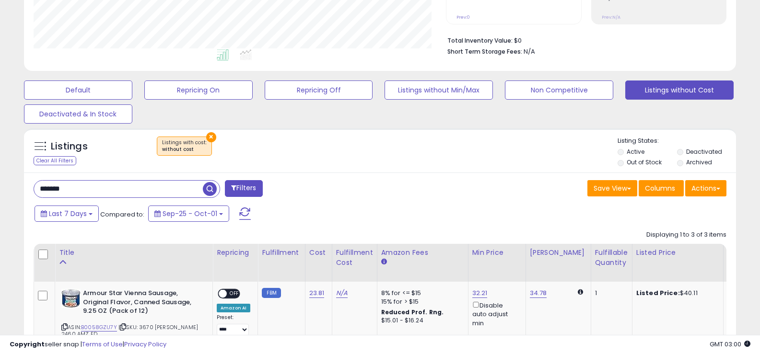
drag, startPoint x: 77, startPoint y: 189, endPoint x: 12, endPoint y: 190, distance: 64.7
click at [12, 190] on div "**********" at bounding box center [380, 178] width 750 height 719
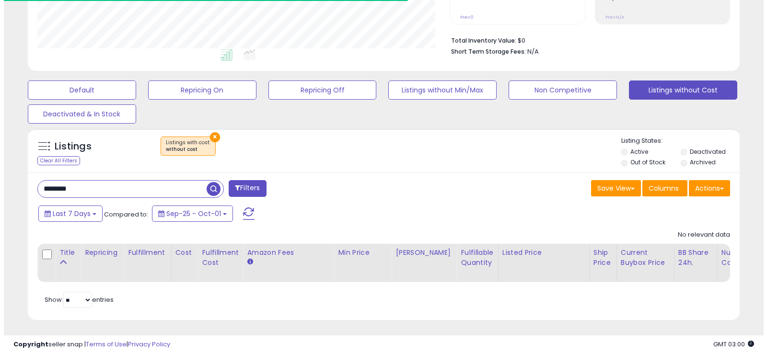
scroll to position [479157, 478942]
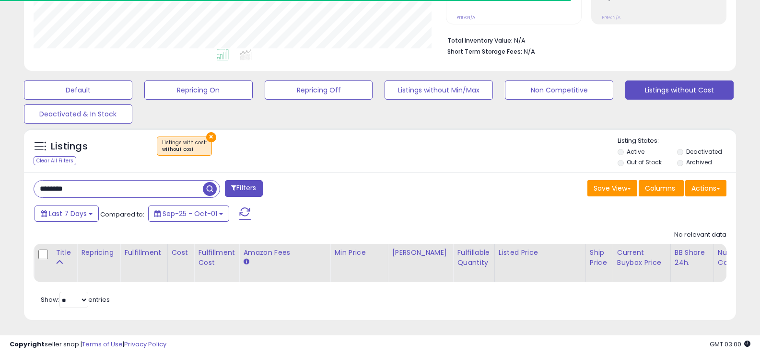
click at [208, 137] on button "×" at bounding box center [211, 137] width 10 height 10
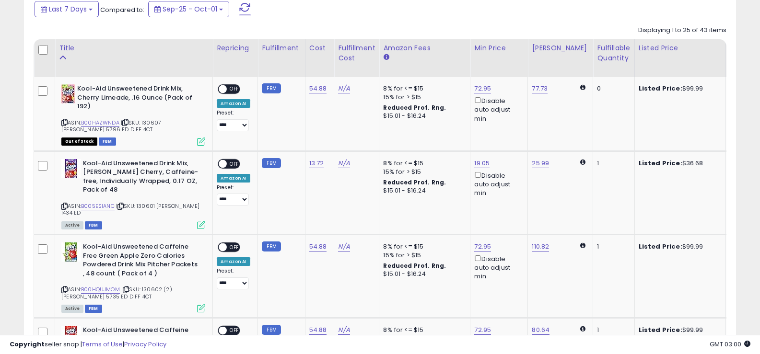
scroll to position [443, 0]
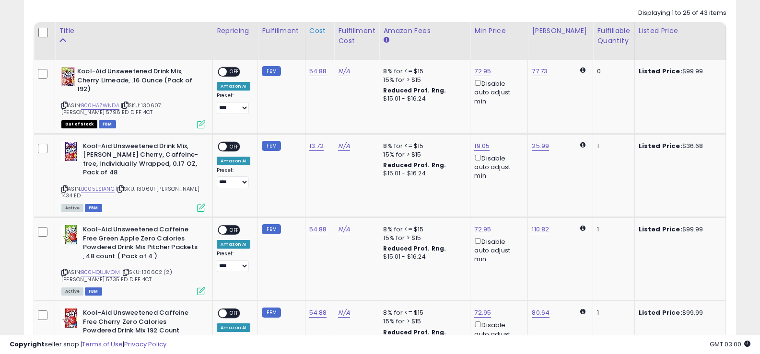
click at [318, 33] on div "Cost" at bounding box center [319, 31] width 21 height 10
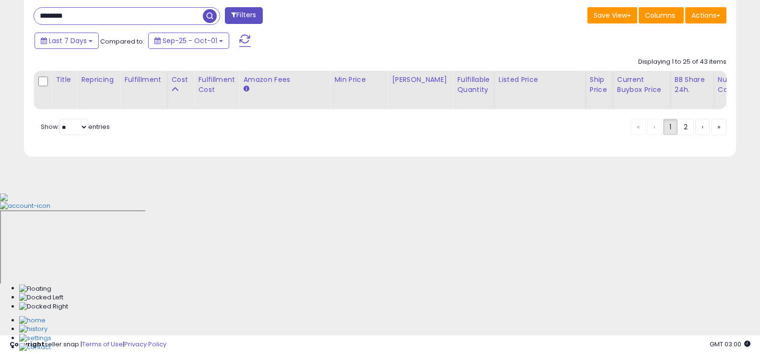
scroll to position [240, 0]
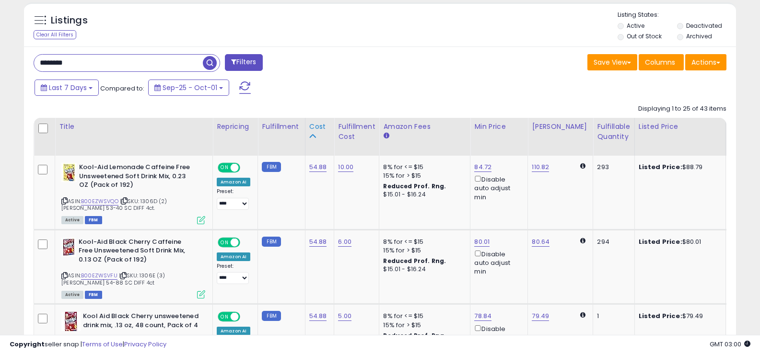
click at [312, 126] on div "Cost" at bounding box center [319, 127] width 21 height 10
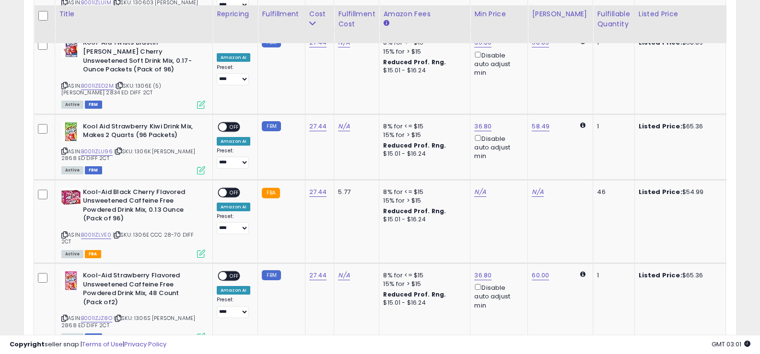
scroll to position [2017, 0]
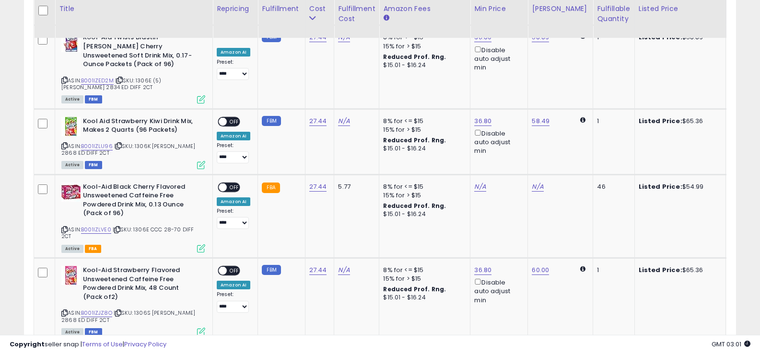
click at [685, 352] on link "2" at bounding box center [685, 360] width 16 height 16
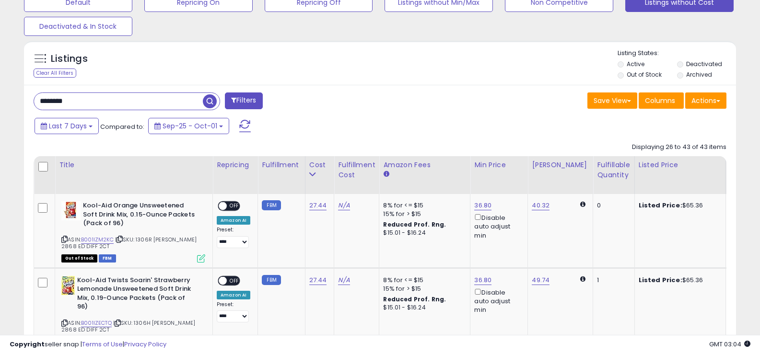
scroll to position [310, 0]
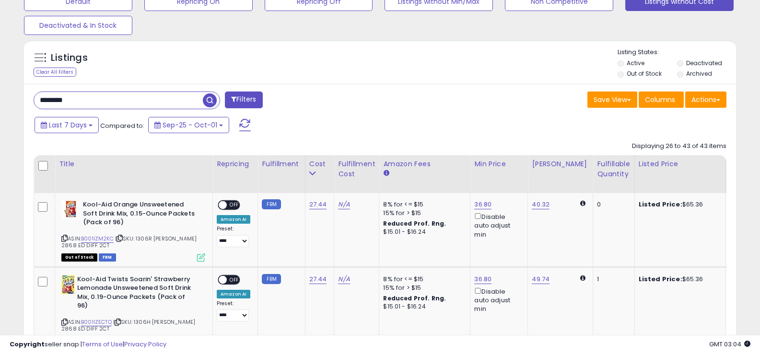
drag, startPoint x: 90, startPoint y: 96, endPoint x: 2, endPoint y: 95, distance: 87.7
paste input "text"
type input "****"
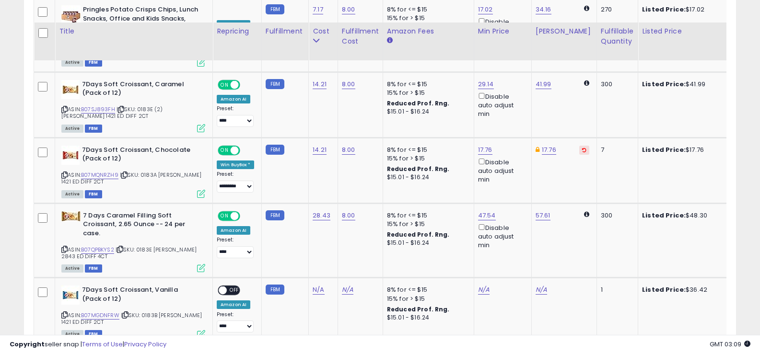
scroll to position [558, 0]
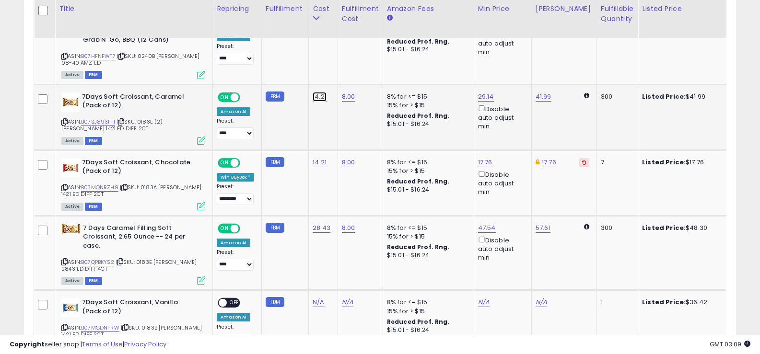
click at [322, 99] on link "14.21" at bounding box center [320, 97] width 14 height 10
type input "*"
type input "*****"
click button "submit" at bounding box center [345, 72] width 16 height 14
click at [315, 163] on link "14.21" at bounding box center [320, 163] width 14 height 10
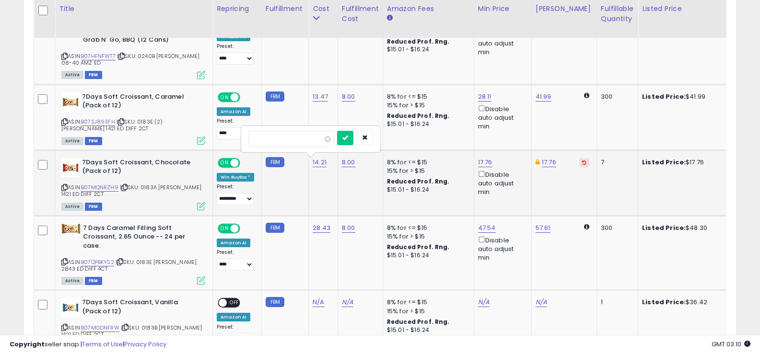
type input "*"
type input "*****"
click button "submit" at bounding box center [345, 138] width 16 height 14
click at [326, 226] on link "28.43" at bounding box center [322, 228] width 18 height 10
type input "*"
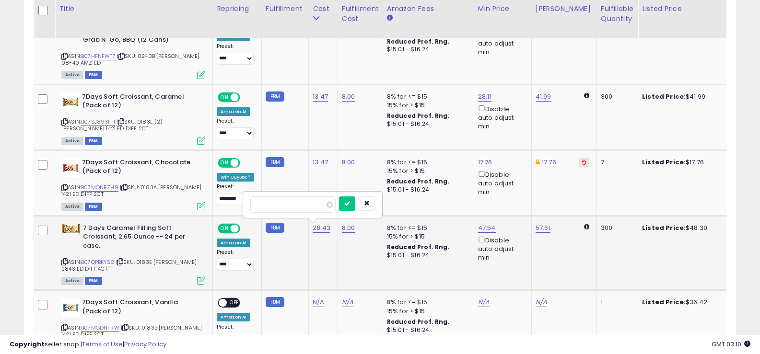
type input "*****"
click button "submit" at bounding box center [347, 204] width 16 height 14
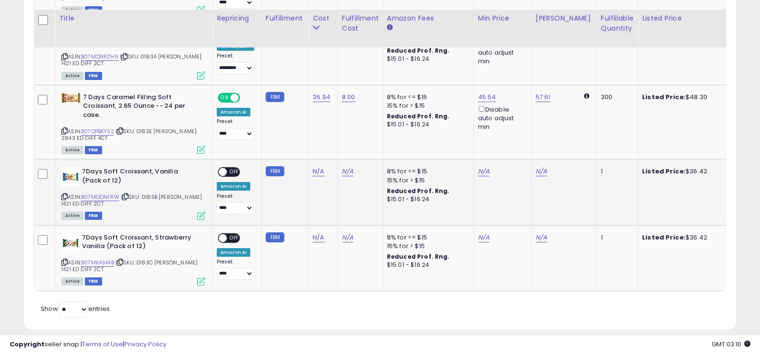
scroll to position [702, 0]
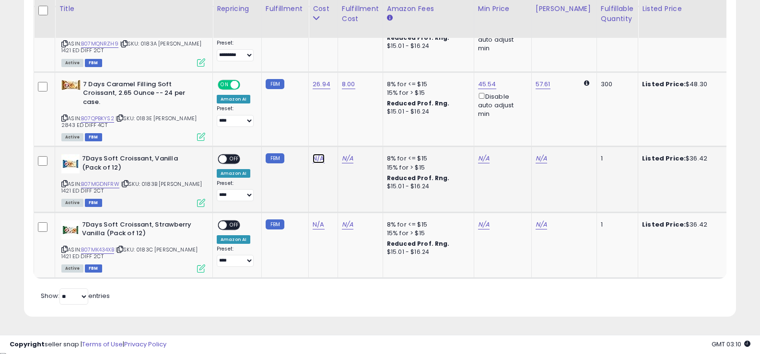
click at [318, 157] on link "N/A" at bounding box center [319, 159] width 12 height 10
type input "*****"
click button "submit" at bounding box center [345, 134] width 16 height 14
click at [313, 226] on link "N/A" at bounding box center [319, 225] width 12 height 10
type input "*****"
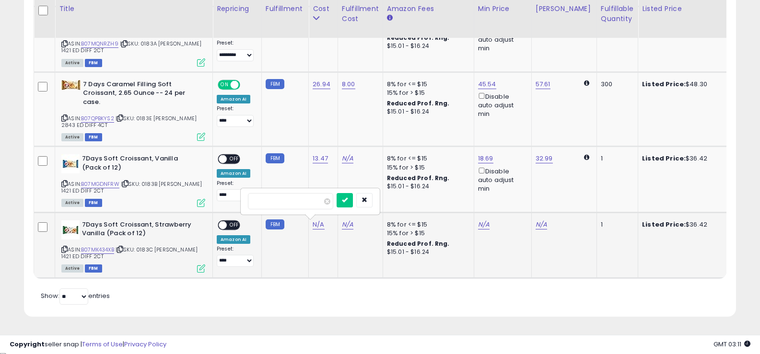
click button "submit" at bounding box center [345, 200] width 16 height 14
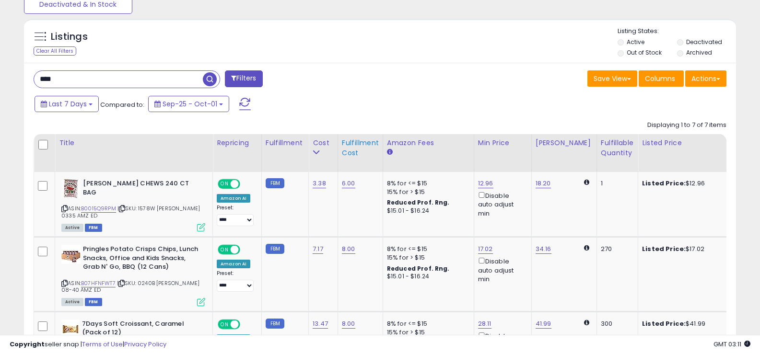
scroll to position [313, 0]
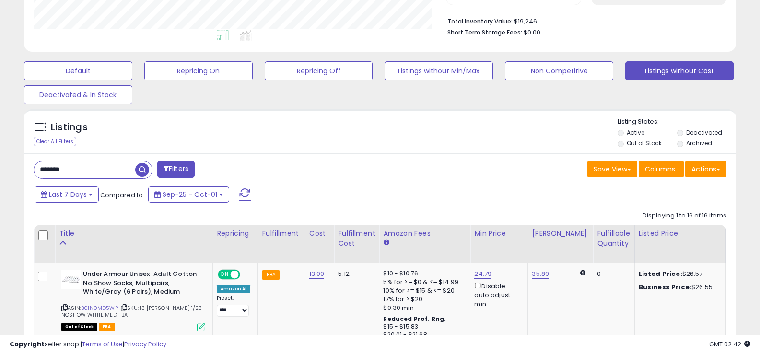
scroll to position [197, 413]
drag, startPoint x: 81, startPoint y: 171, endPoint x: 30, endPoint y: 172, distance: 50.8
click at [30, 172] on div "****** Filters" at bounding box center [203, 170] width 354 height 19
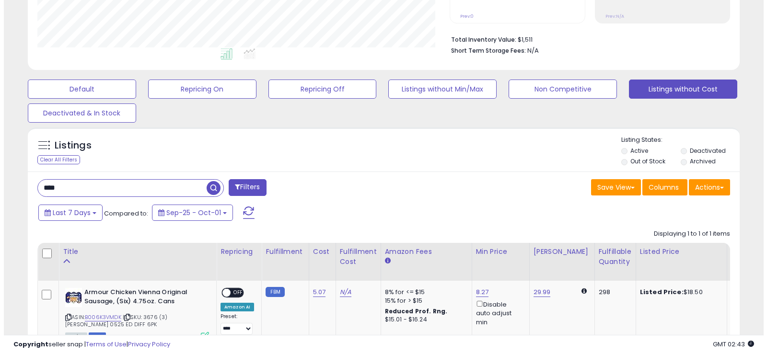
scroll to position [218, 0]
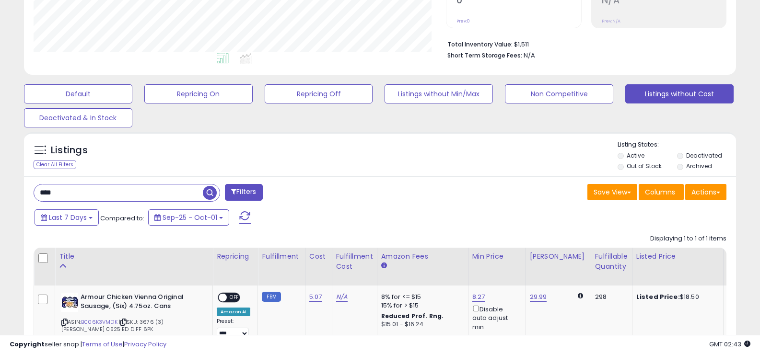
drag, startPoint x: 97, startPoint y: 191, endPoint x: 15, endPoint y: 190, distance: 81.5
click at [15, 190] on div "**********" at bounding box center [380, 112] width 750 height 578
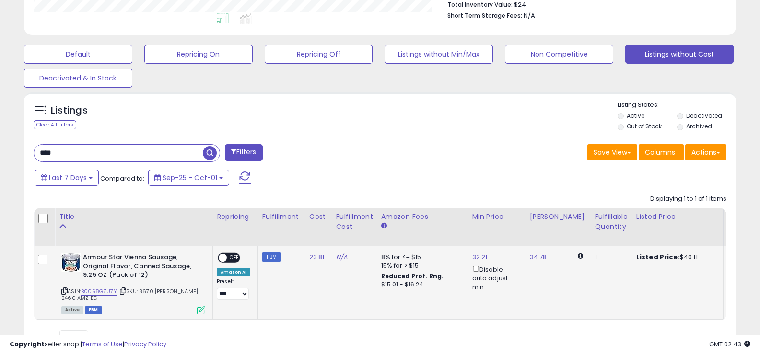
scroll to position [257, 0]
click at [393, 173] on div "Last 7 Days Compared to: Sep-25 - Oct-01" at bounding box center [292, 180] width 520 height 22
click at [42, 157] on input "****" at bounding box center [118, 153] width 169 height 17
paste input "text"
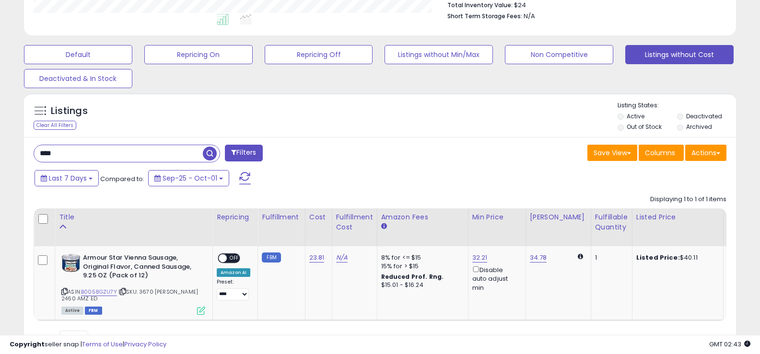
click at [211, 156] on span "button" at bounding box center [210, 154] width 14 height 14
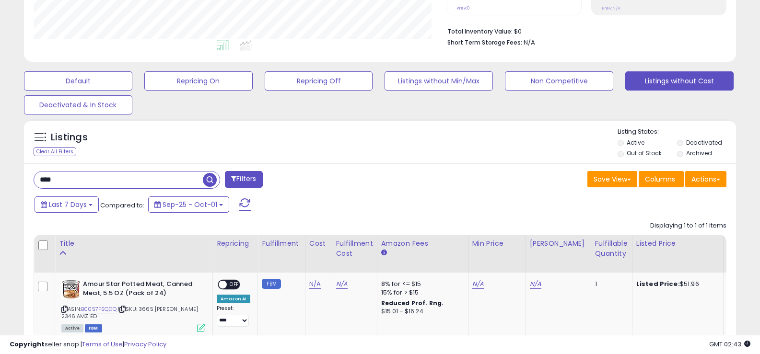
scroll to position [197, 413]
drag, startPoint x: 74, startPoint y: 182, endPoint x: 22, endPoint y: 180, distance: 51.8
click at [22, 180] on div "Listings Clear All Filters" at bounding box center [380, 252] width 726 height 274
type input "****"
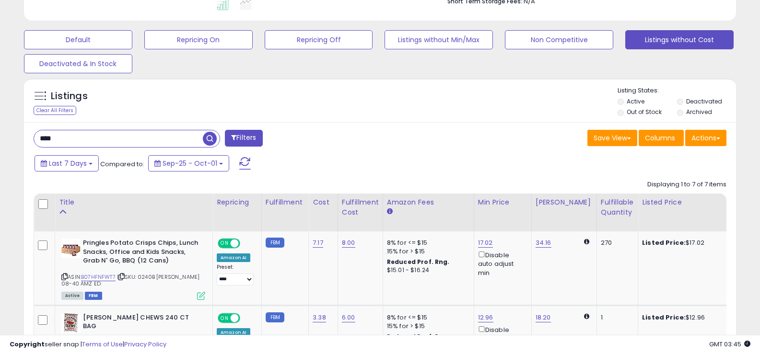
scroll to position [207, 0]
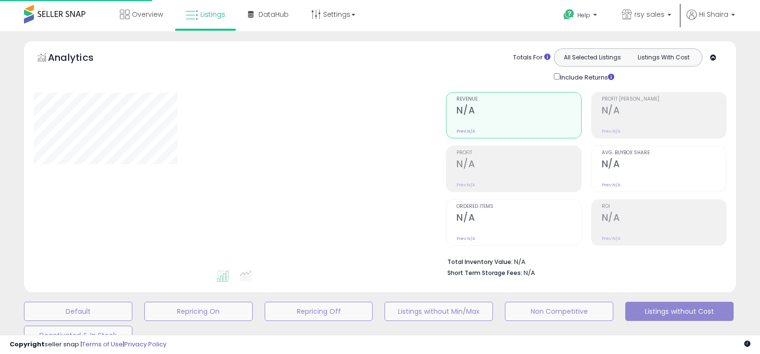
scroll to position [202, 0]
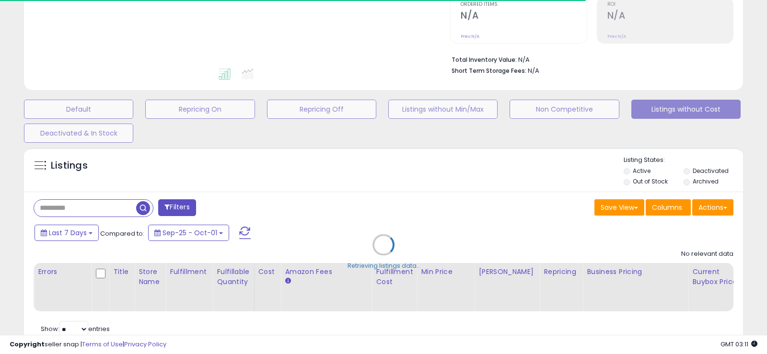
type input "****"
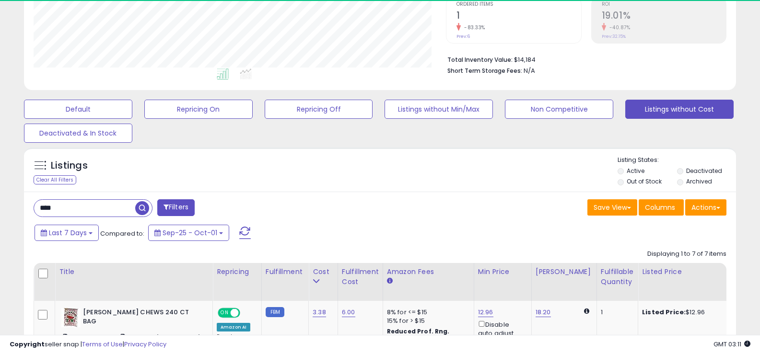
scroll to position [197, 413]
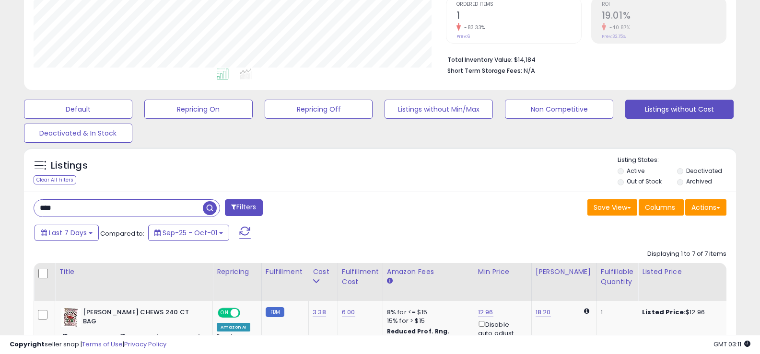
drag, startPoint x: 83, startPoint y: 208, endPoint x: 0, endPoint y: 208, distance: 82.9
click at [0, 208] on div "**********" at bounding box center [380, 341] width 760 height 1024
click at [660, 110] on button "Listings without Cost" at bounding box center [679, 109] width 108 height 19
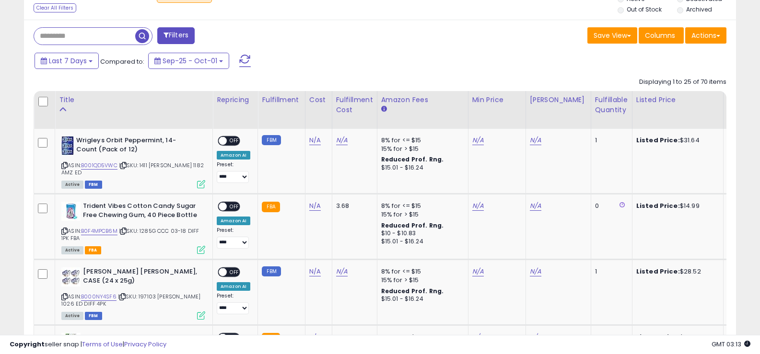
scroll to position [368, 0]
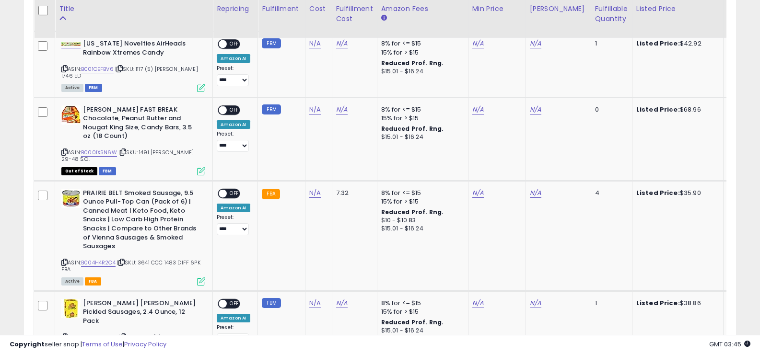
scroll to position [868, 0]
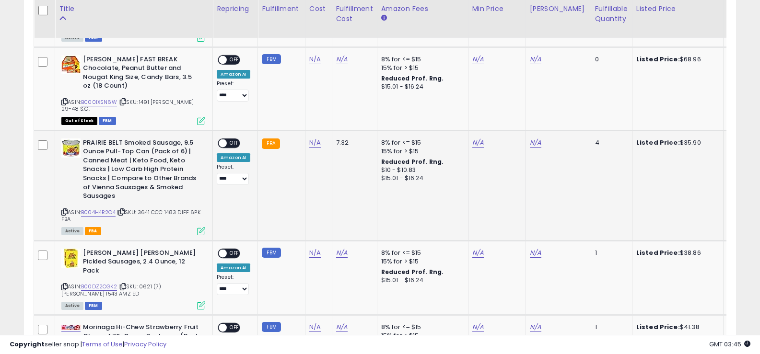
click at [87, 139] on b "PRAIRIE BELT Smoked Sausage, 9.5 Ounce Pull-Top Can (Pack of 6) | Canned Meat |…" at bounding box center [141, 171] width 116 height 65
copy b "PRAIRIE"
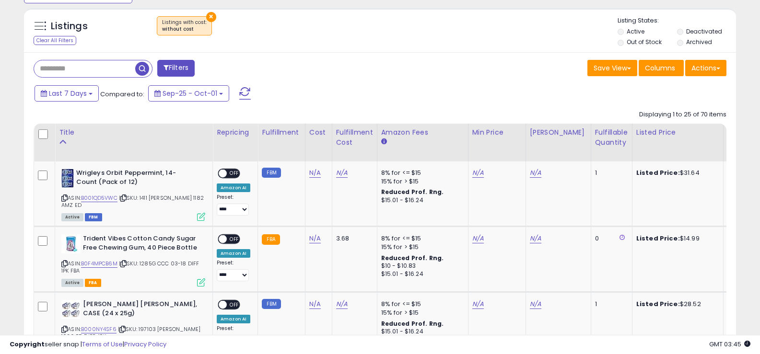
scroll to position [335, 0]
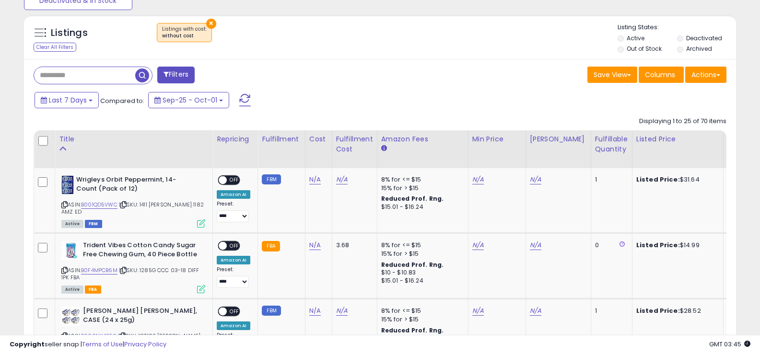
click at [104, 69] on input "text" at bounding box center [84, 75] width 101 height 17
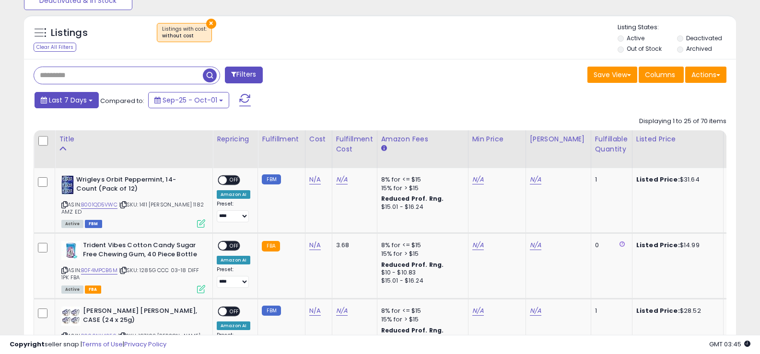
paste input "*******"
type input "*******"
click at [205, 74] on span "button" at bounding box center [210, 76] width 14 height 14
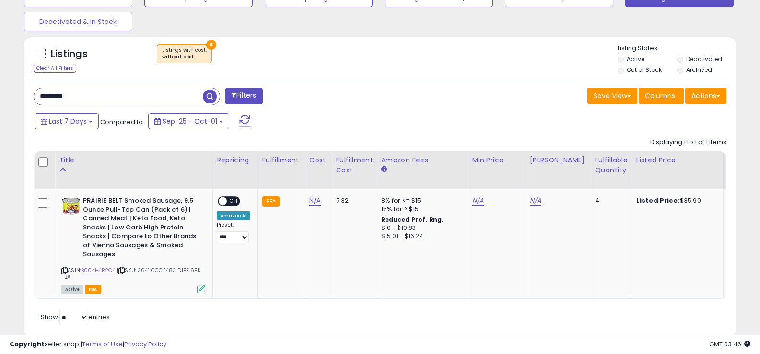
scroll to position [240, 0]
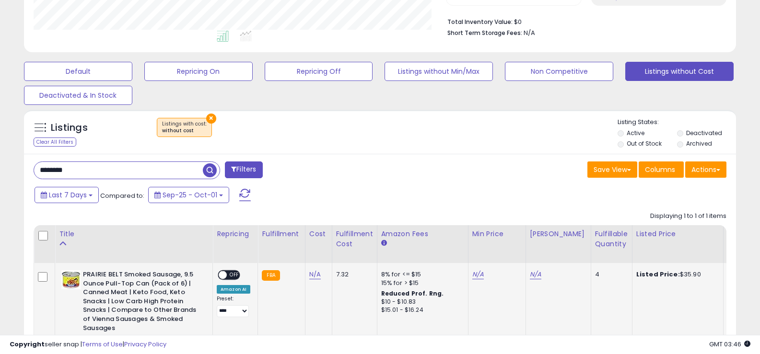
click at [92, 276] on b "PRAIRIE BELT Smoked Sausage, 9.5 Ounce Pull-Top Can (Pack of 6) | Canned Meat |…" at bounding box center [141, 302] width 116 height 65
copy b "PRAIRIE"
